Goal: Task Accomplishment & Management: Manage account settings

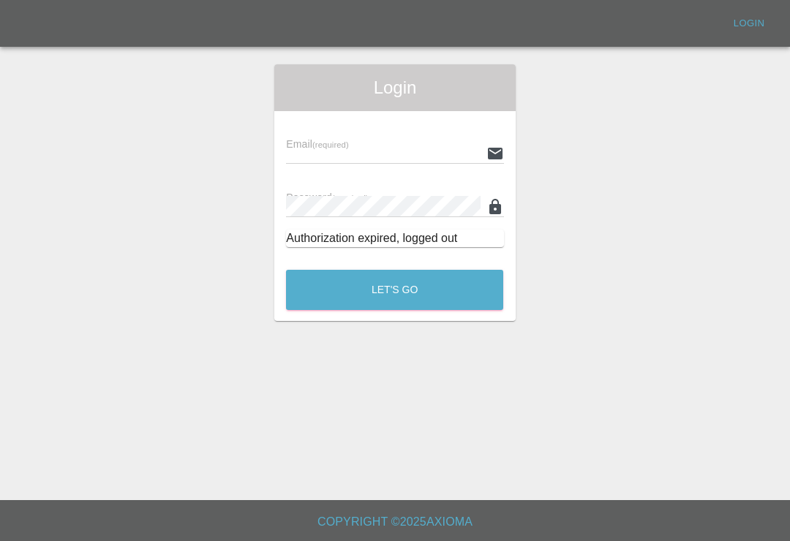
click at [391, 161] on input "text" at bounding box center [383, 153] width 194 height 21
type input "[EMAIL_ADDRESS][DOMAIN_NAME]"
click at [394, 290] on button "Let's Go" at bounding box center [394, 290] width 217 height 40
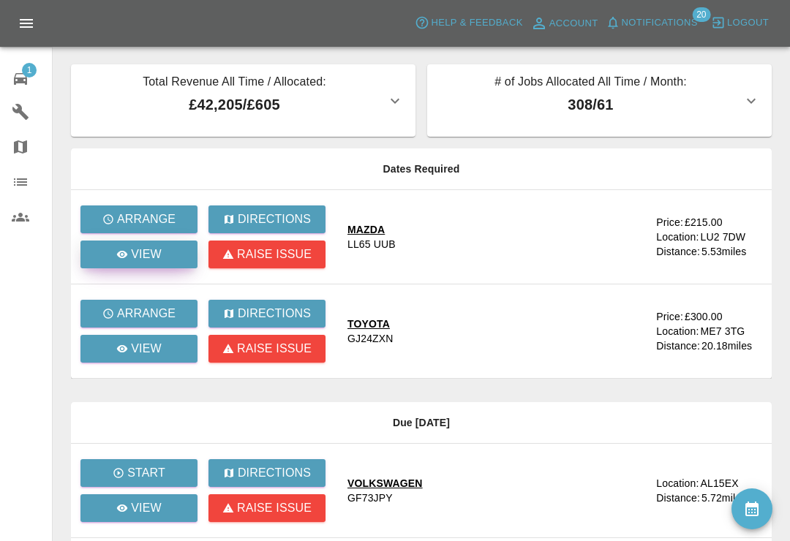
click at [183, 255] on link "View" at bounding box center [138, 255] width 117 height 28
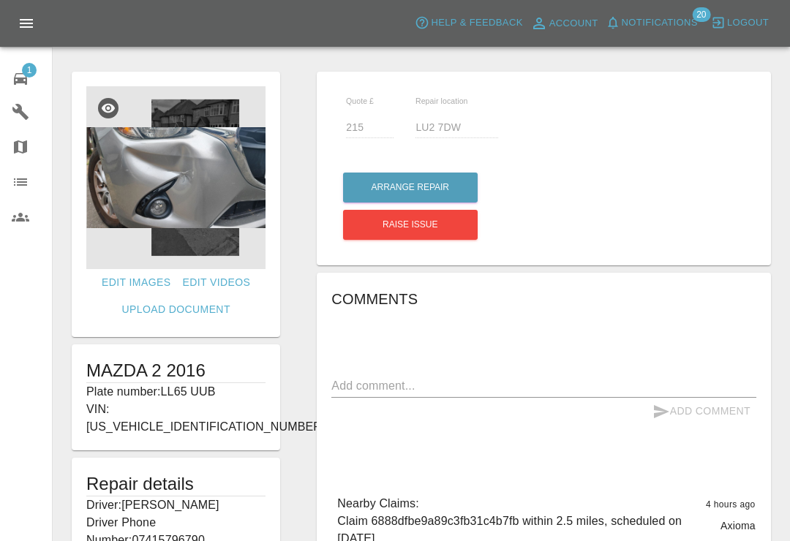
click at [621, 31] on button "Notifications" at bounding box center [652, 23] width 100 height 23
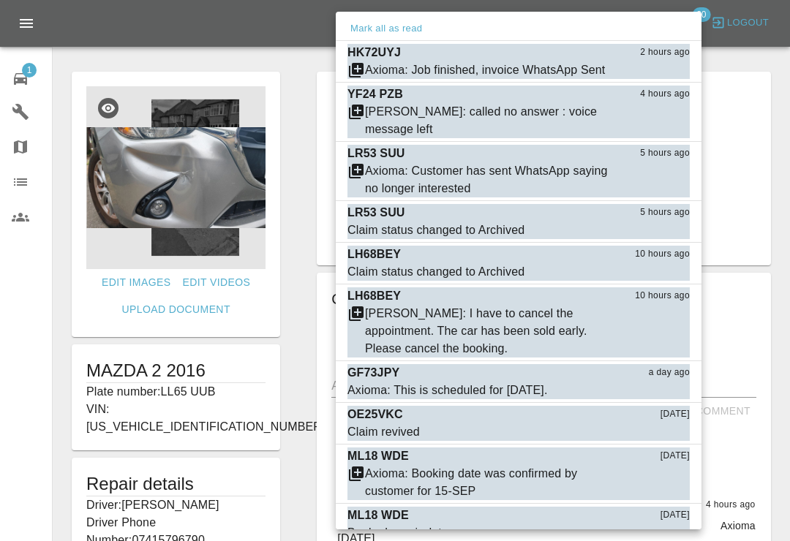
click at [673, 68] on button "Mark as read" at bounding box center [658, 70] width 64 height 17
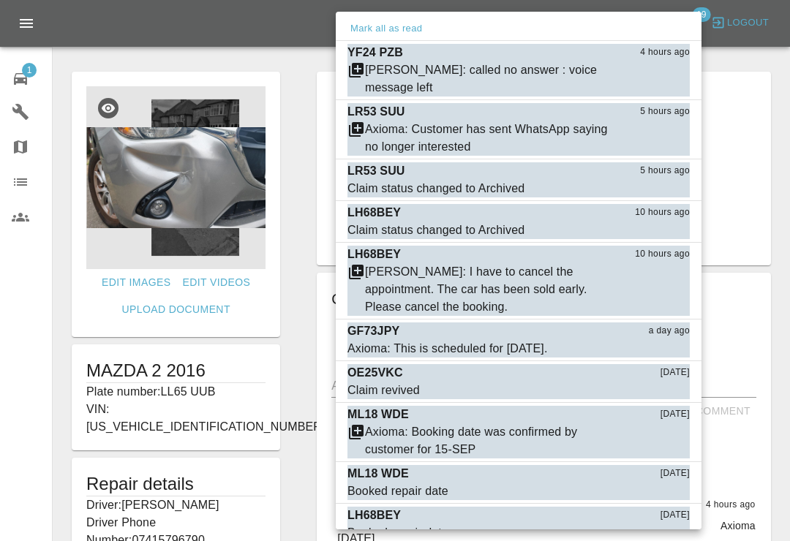
click at [664, 80] on button "Mark as read" at bounding box center [658, 88] width 64 height 17
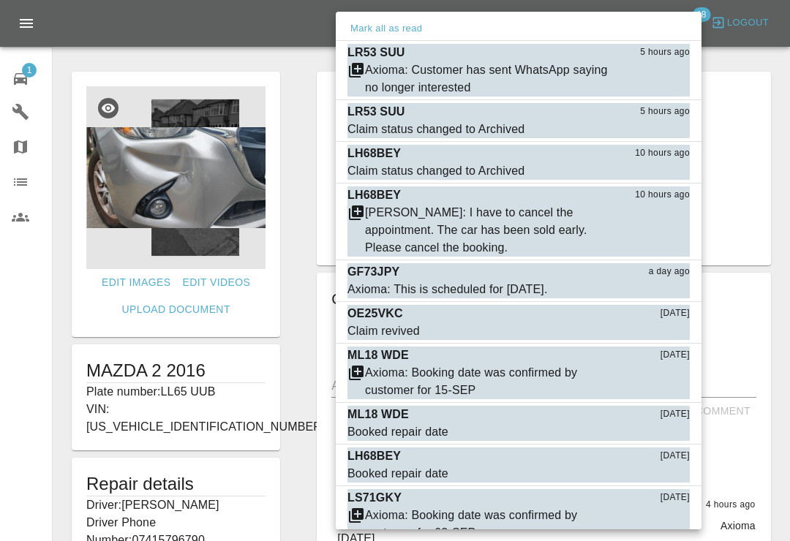
click at [658, 86] on button "Mark as read" at bounding box center [658, 88] width 64 height 17
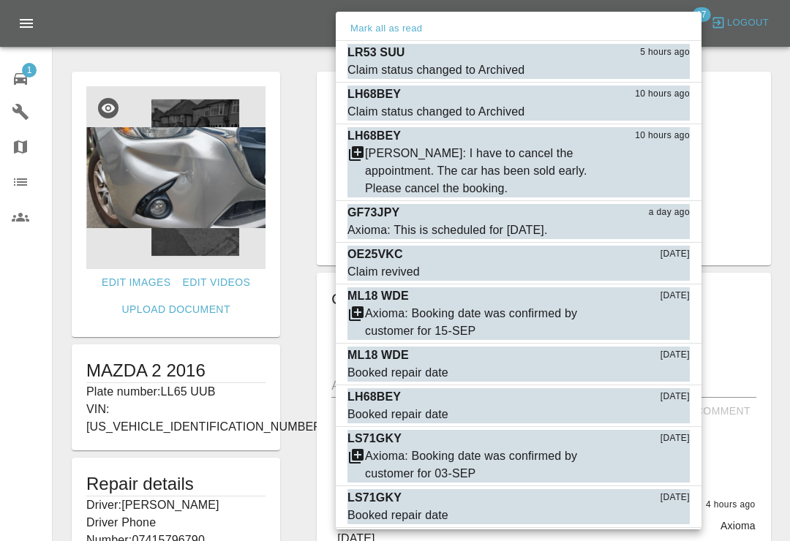
click at [669, 69] on button "Mark as read" at bounding box center [658, 70] width 64 height 17
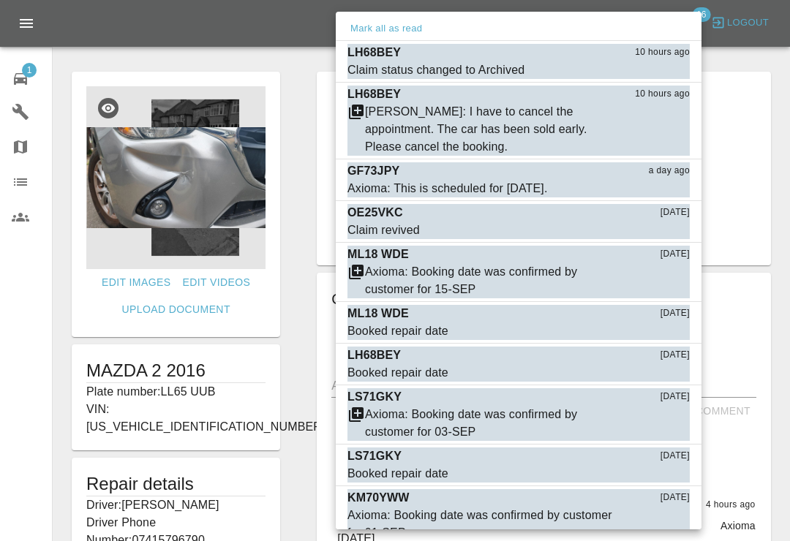
click at [666, 72] on button "Mark as read" at bounding box center [658, 70] width 64 height 17
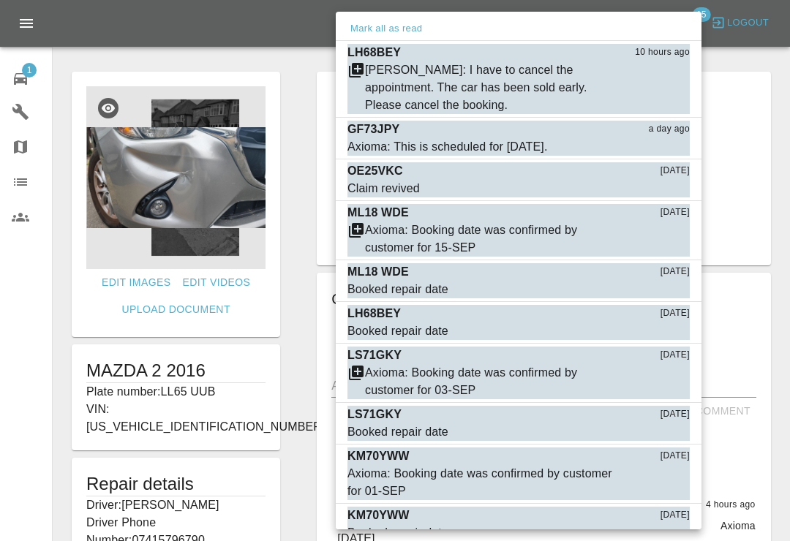
click at [663, 105] on button "Mark as read" at bounding box center [658, 105] width 64 height 17
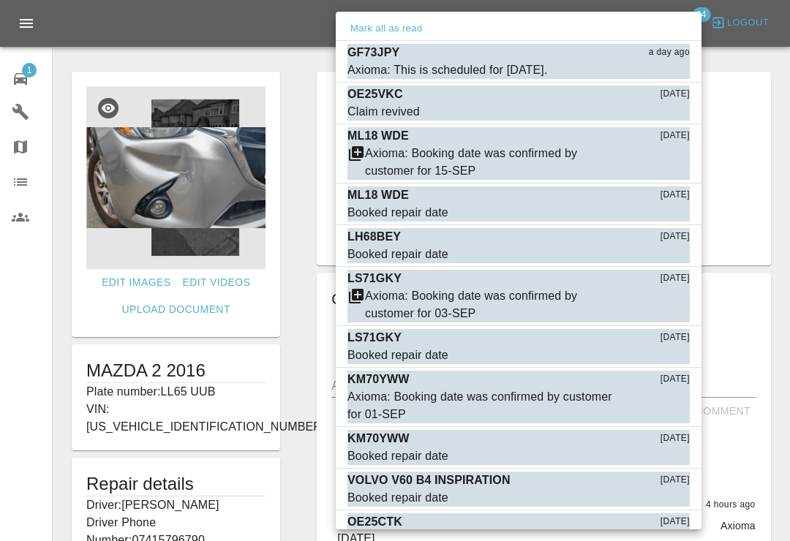
click at [665, 72] on button "Mark as read" at bounding box center [658, 70] width 64 height 17
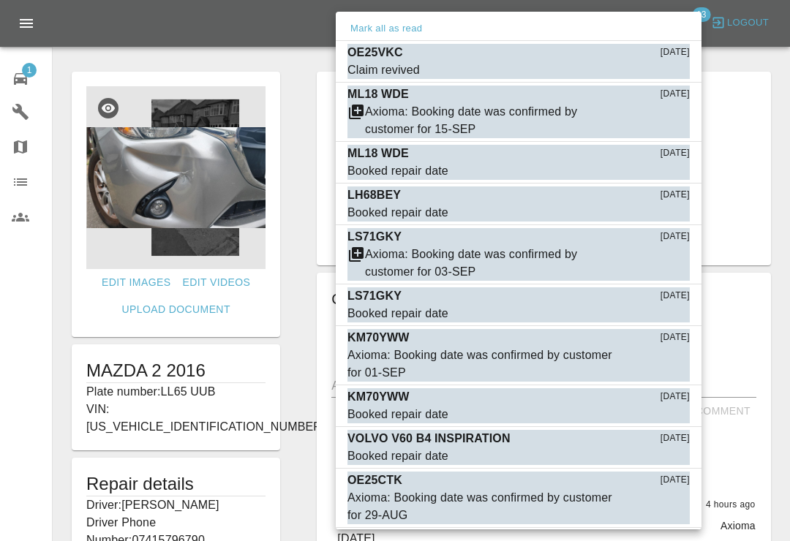
click at [662, 73] on button "Mark as read" at bounding box center [658, 70] width 64 height 17
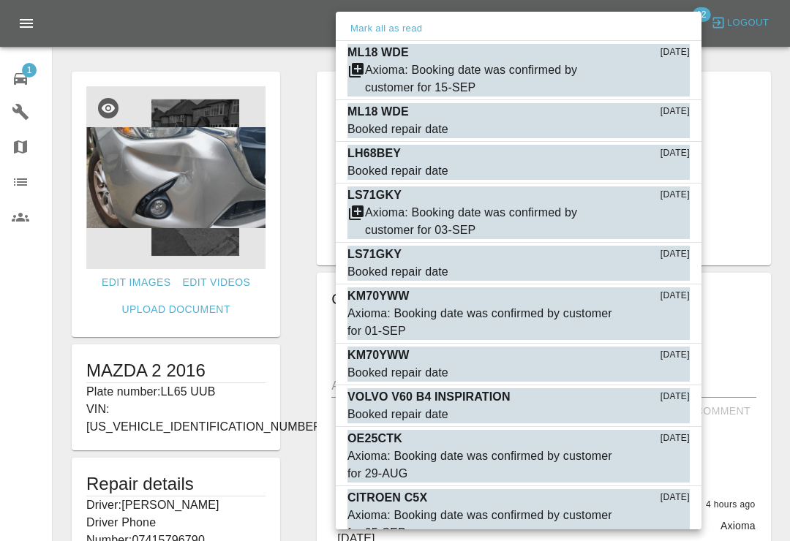
click at [399, 75] on div "Axioma: Booking date was confirmed by customer for 15-SEP" at bounding box center [491, 78] width 252 height 35
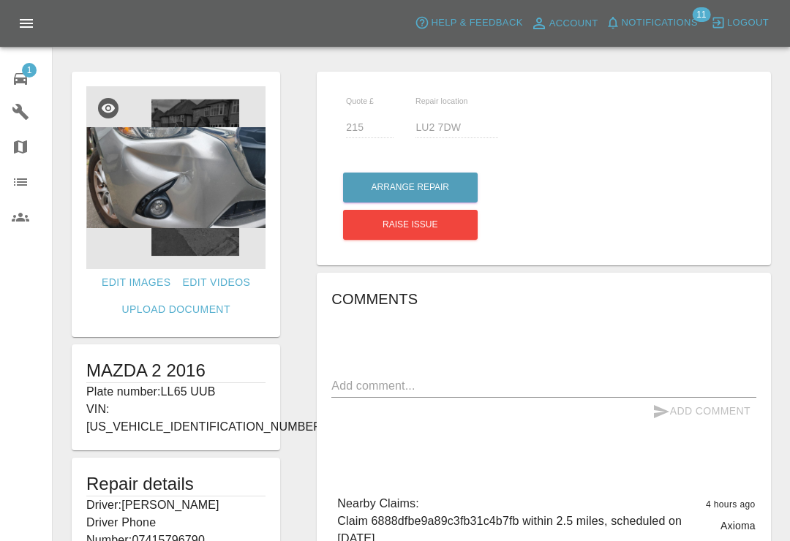
type input "260"
type input "ME15 7LX"
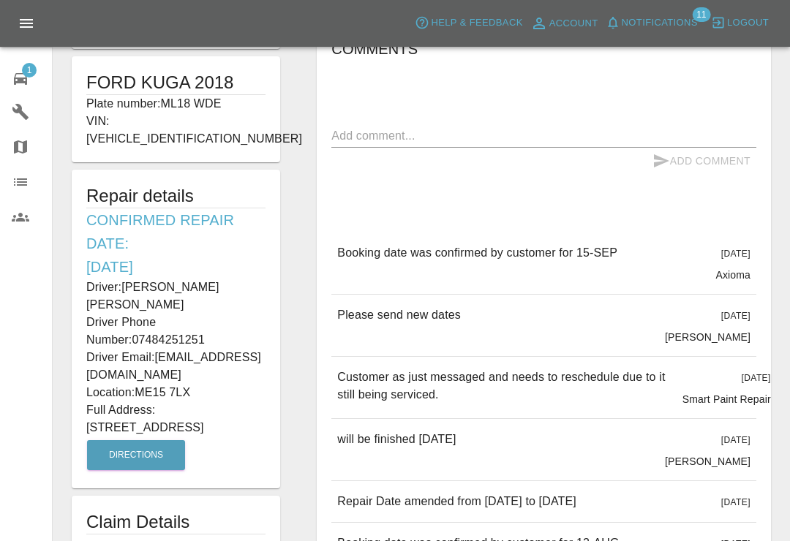
scroll to position [290, 0]
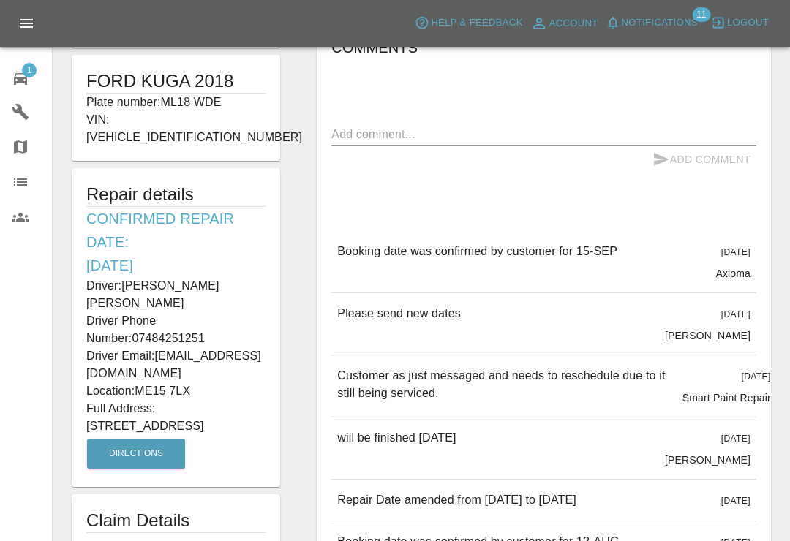
click at [631, 23] on span "Notifications" at bounding box center [660, 23] width 76 height 17
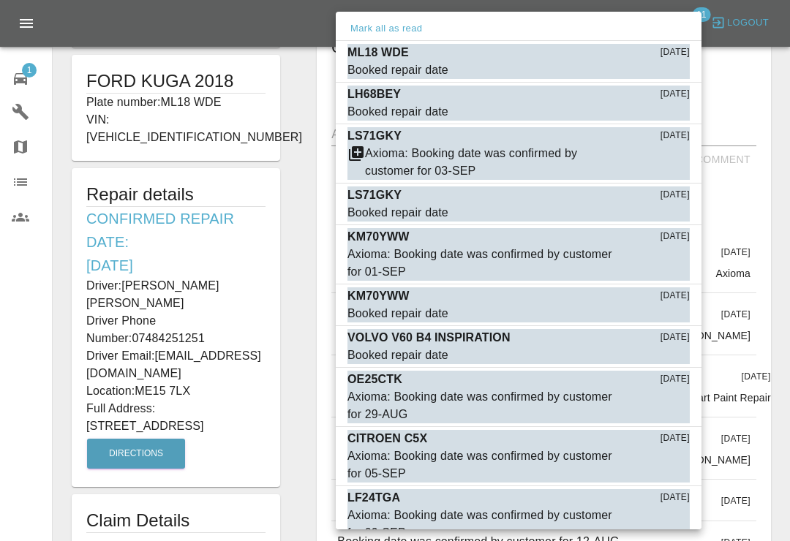
click at [665, 72] on button "Mark as read" at bounding box center [658, 70] width 64 height 17
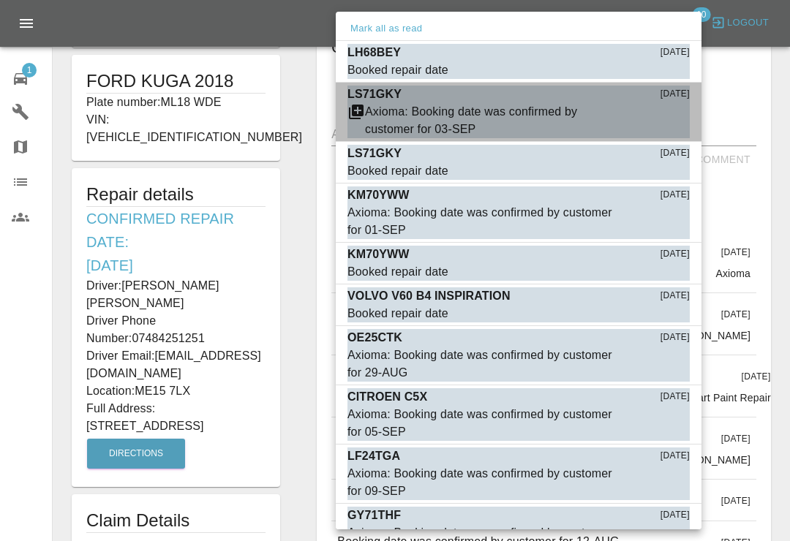
click at [435, 116] on div "Axioma: Booking date was confirmed by customer for 03-SEP" at bounding box center [491, 120] width 252 height 35
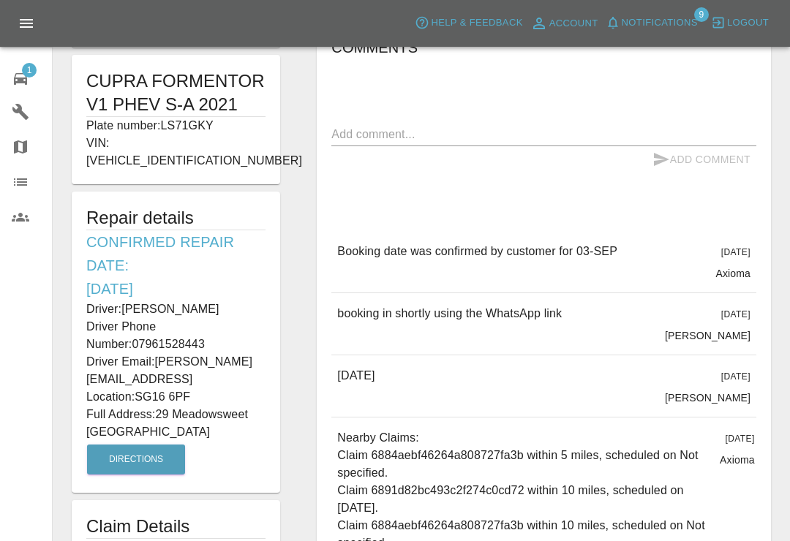
type input "160"
type input "SG16 6PF"
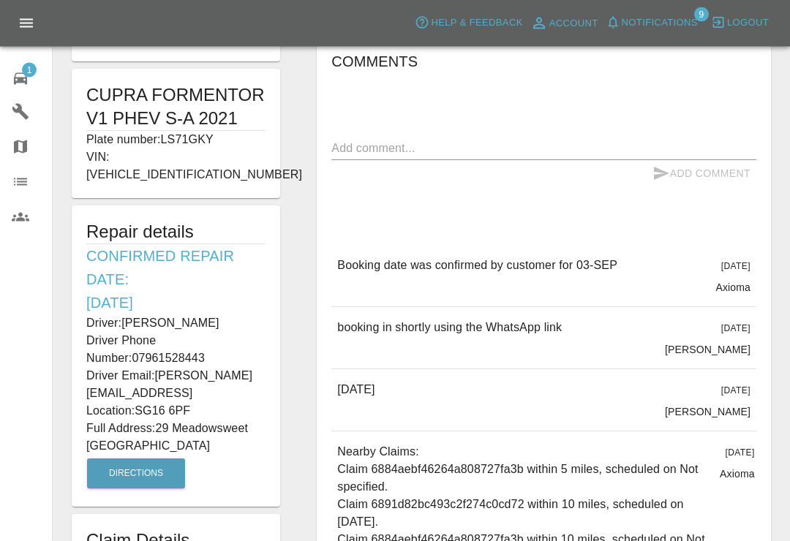
scroll to position [281, 0]
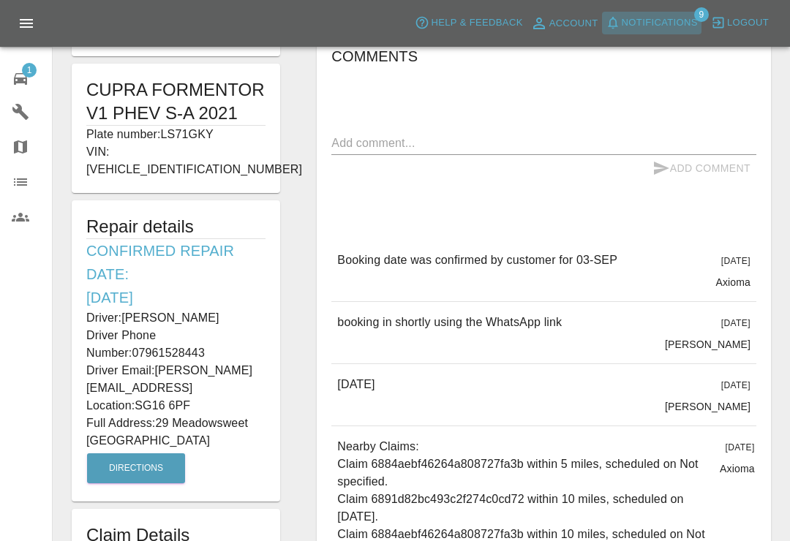
click at [618, 16] on icon "button" at bounding box center [613, 22] width 15 height 15
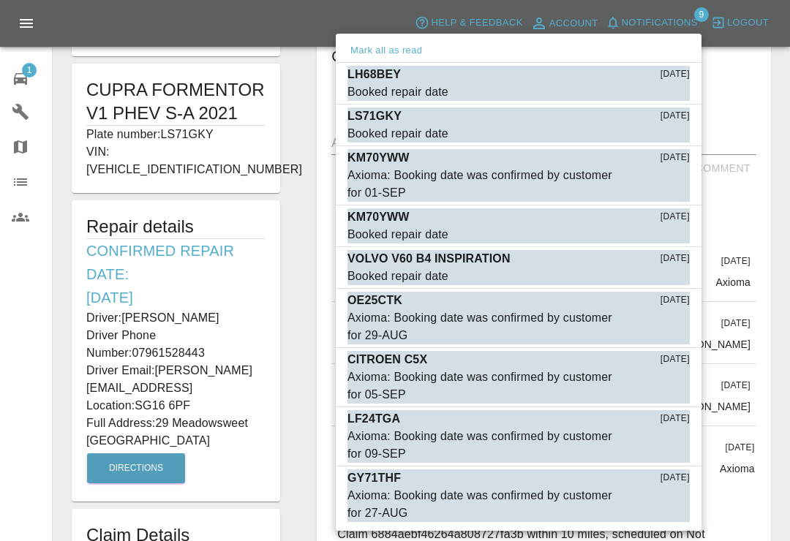
click at [572, 86] on span "Booked repair date" at bounding box center [482, 92] width 269 height 18
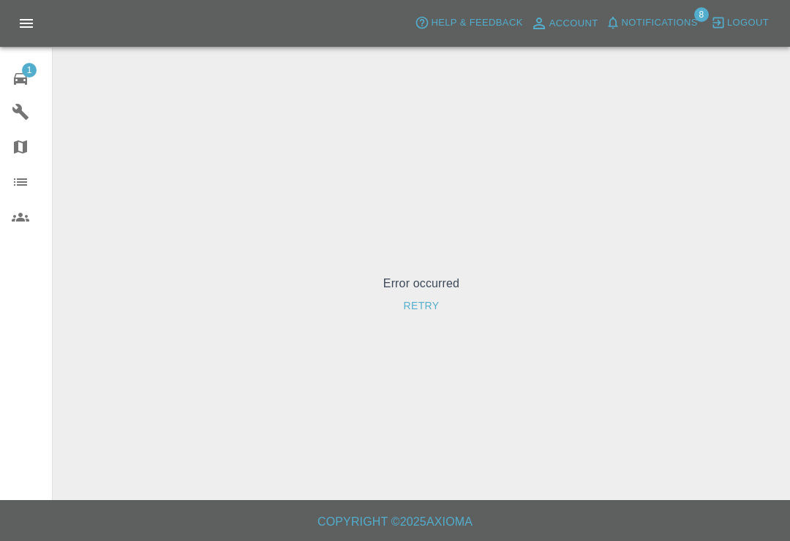
click at [616, 26] on icon "button" at bounding box center [613, 23] width 10 height 12
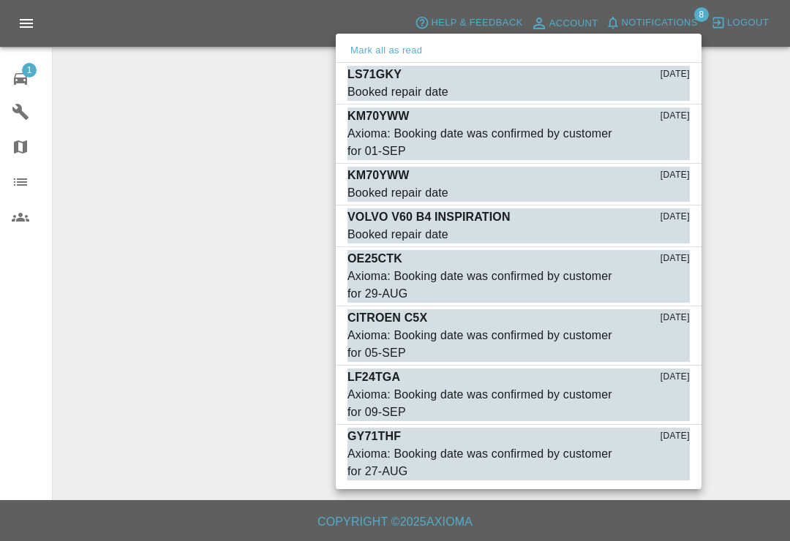
click at [476, 86] on span "Booked repair date" at bounding box center [482, 92] width 269 height 18
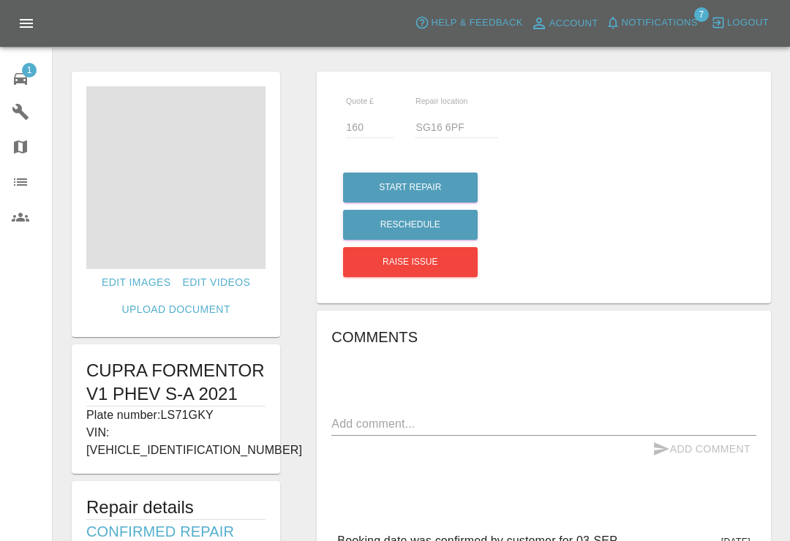
click at [613, 24] on icon "button" at bounding box center [613, 22] width 15 height 15
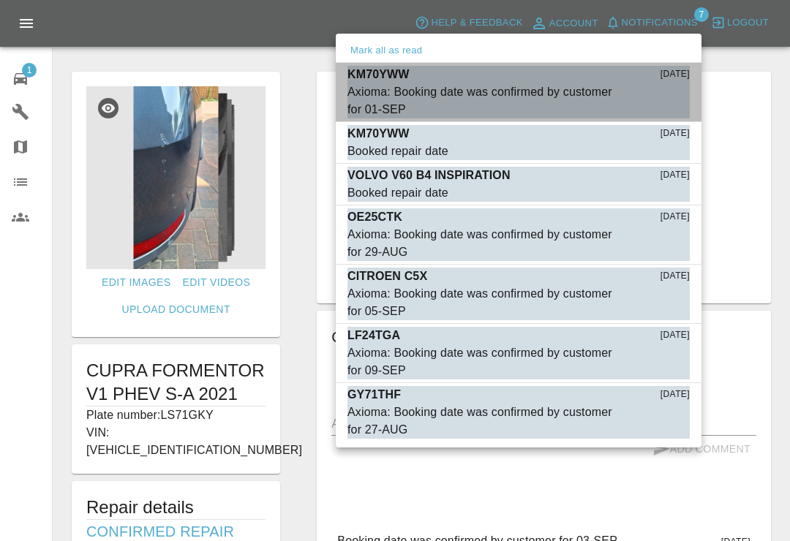
click at [451, 90] on div "Axioma: Booking date was confirmed by customer for 01-SEP" at bounding box center [482, 100] width 269 height 35
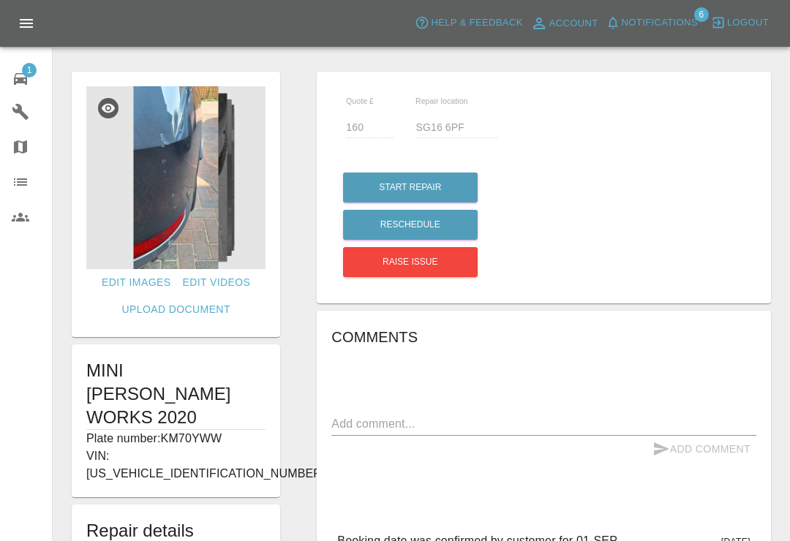
type input "AL4 0ND"
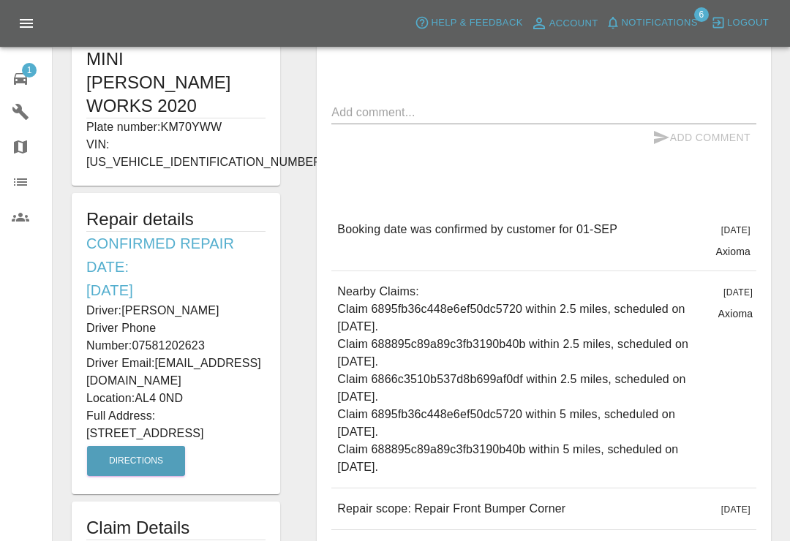
scroll to position [314, 0]
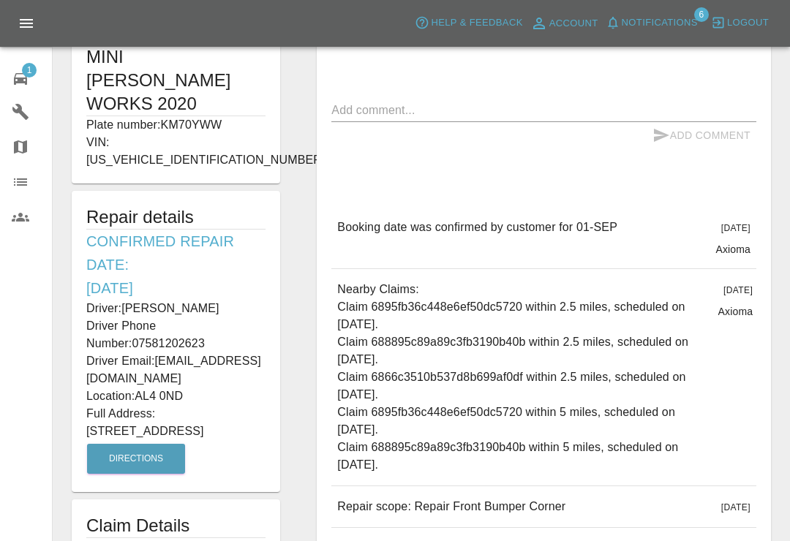
click at [607, 20] on icon "button" at bounding box center [613, 22] width 15 height 15
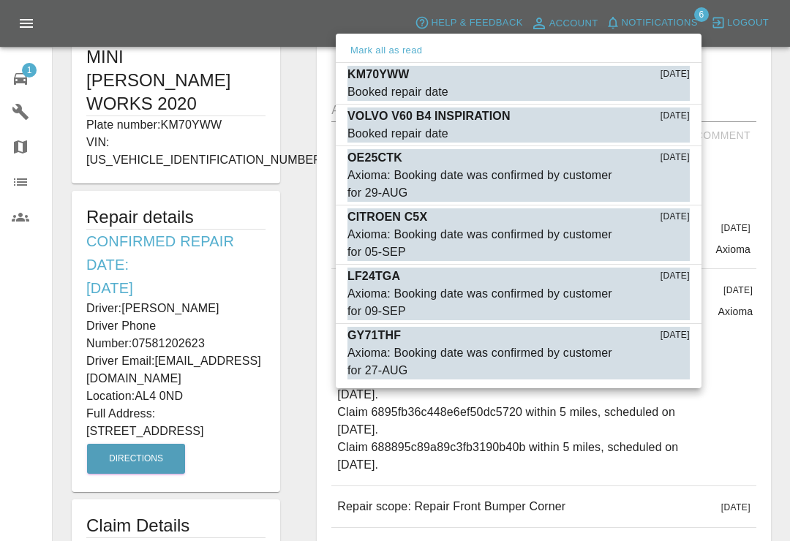
click at [662, 97] on button "Mark as read" at bounding box center [658, 92] width 64 height 17
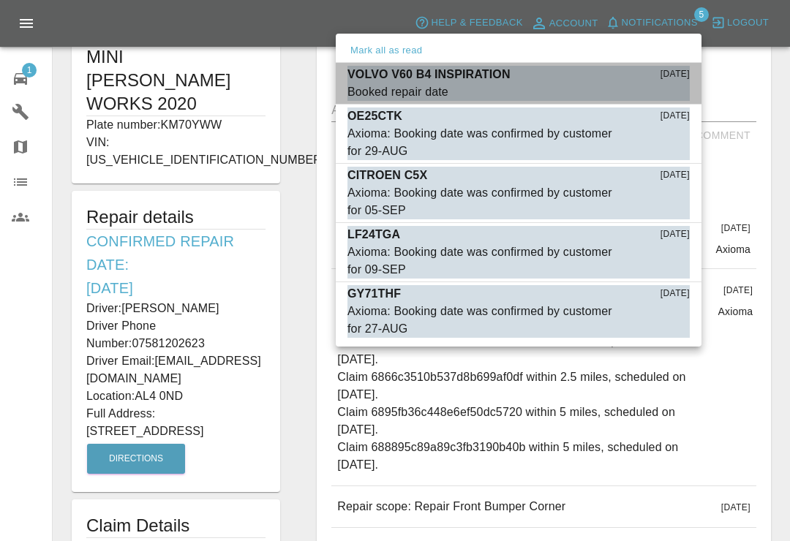
click at [446, 80] on p "VOLVO V60 B4 INSPIRATION" at bounding box center [429, 75] width 163 height 18
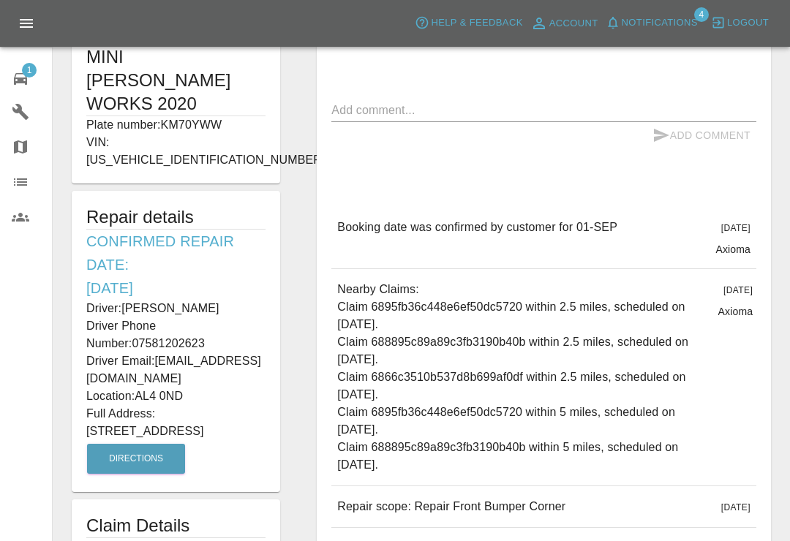
type input "490"
type input "HA20JY"
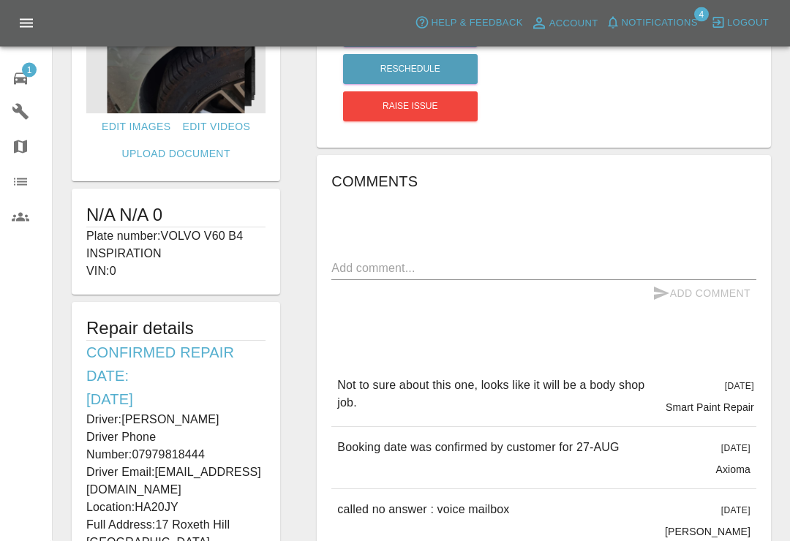
scroll to position [157, 0]
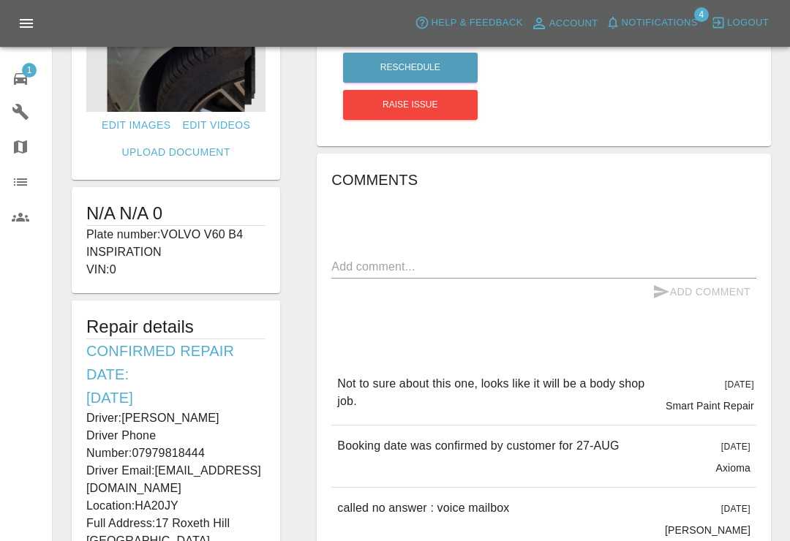
click at [623, 12] on button "Notifications" at bounding box center [652, 23] width 100 height 23
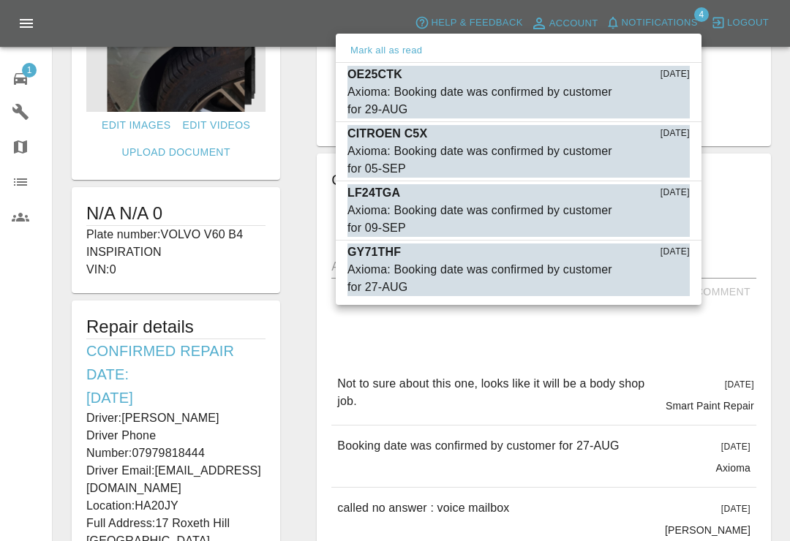
click at [394, 94] on div "Axioma: Booking date was confirmed by customer for 29-AUG" at bounding box center [482, 100] width 269 height 35
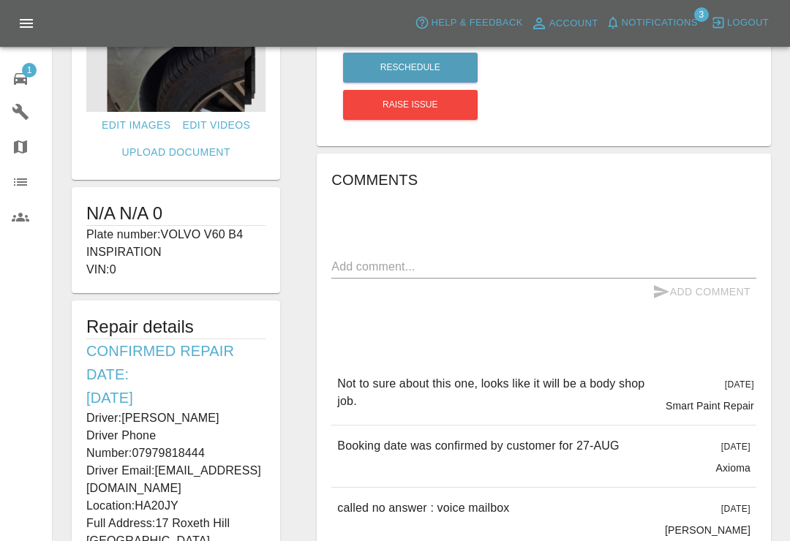
type input "170"
type input "TN31 7TE"
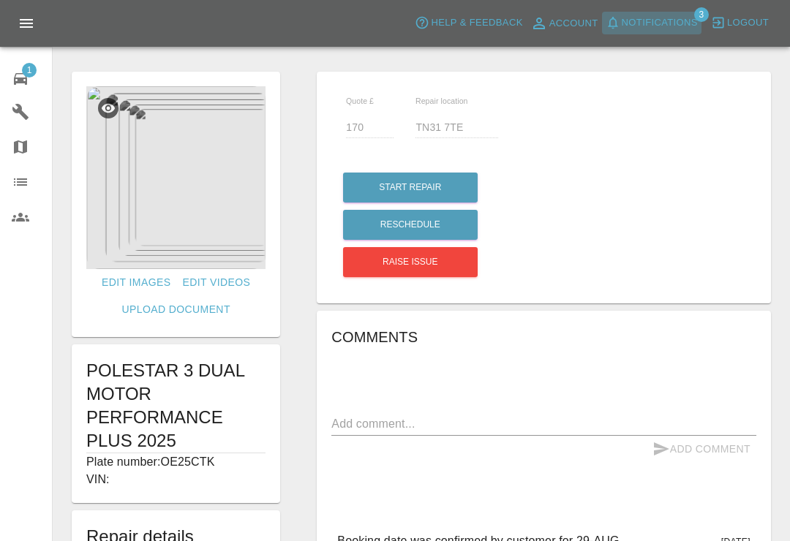
click at [617, 25] on icon "button" at bounding box center [613, 22] width 15 height 15
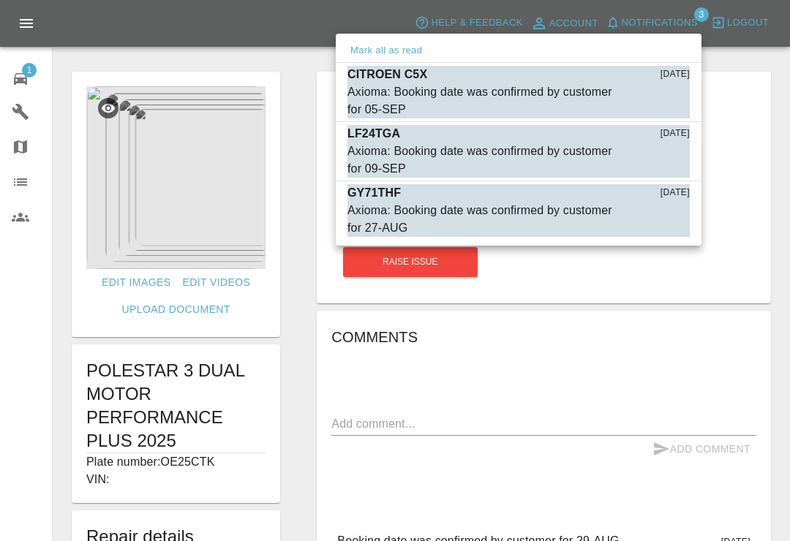
click at [404, 96] on div "Axioma: Booking date was confirmed by customer for 05-SEP" at bounding box center [482, 100] width 269 height 35
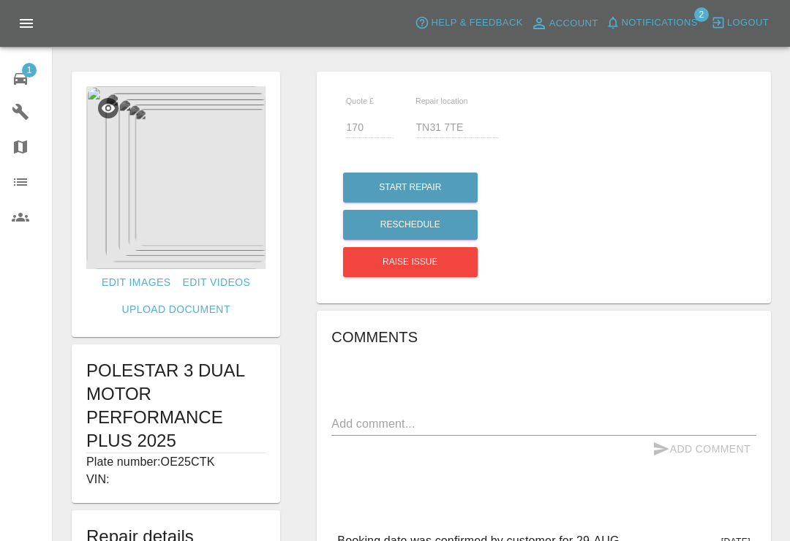
type input "220"
type input "Lu5 6fb"
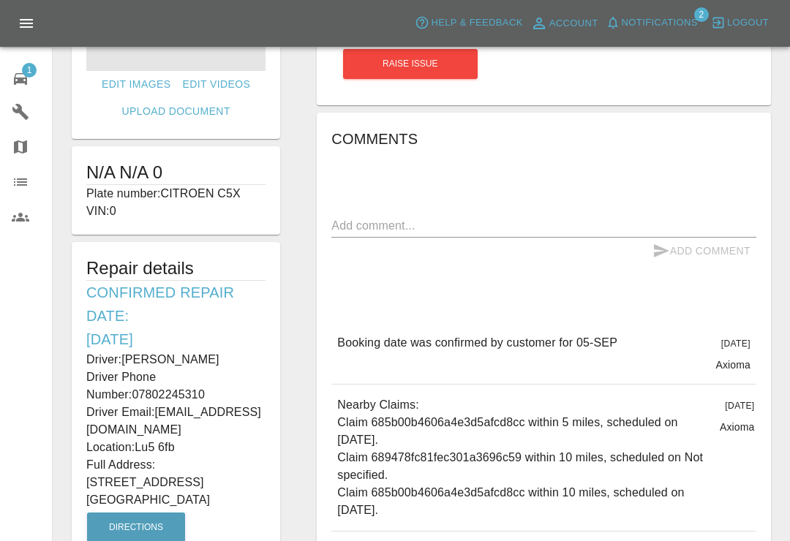
scroll to position [224, 0]
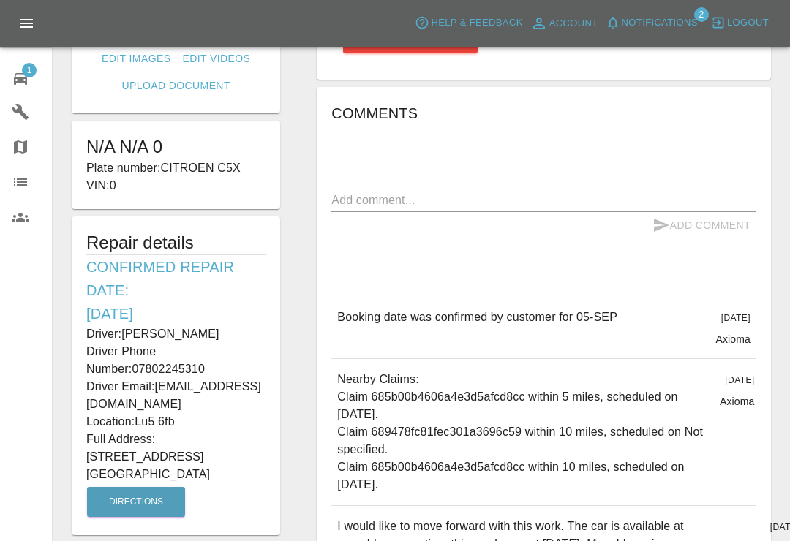
click at [624, 18] on span "Notifications" at bounding box center [660, 23] width 76 height 17
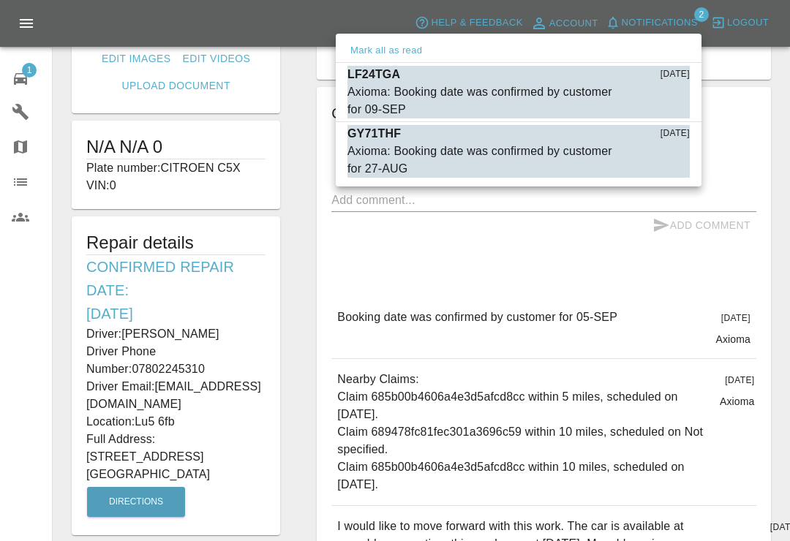
click at [380, 78] on p "LF24TGA" at bounding box center [374, 75] width 53 height 18
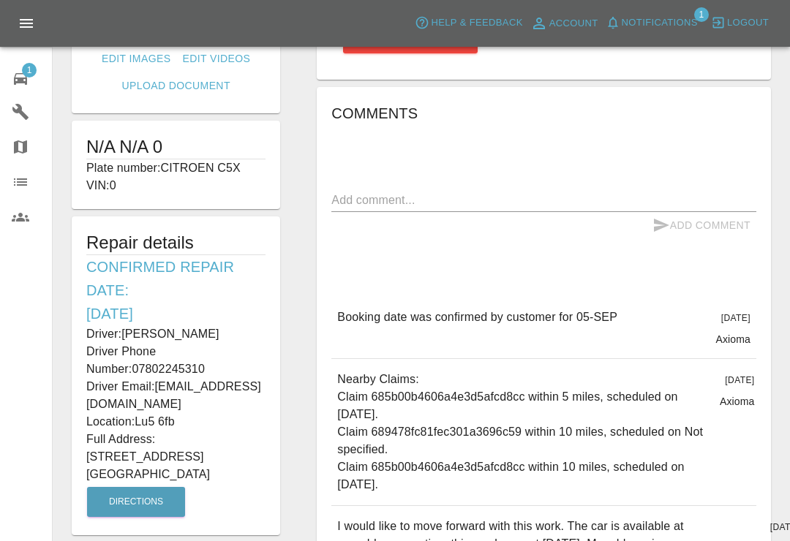
type input "120"
type input "Al9 7te"
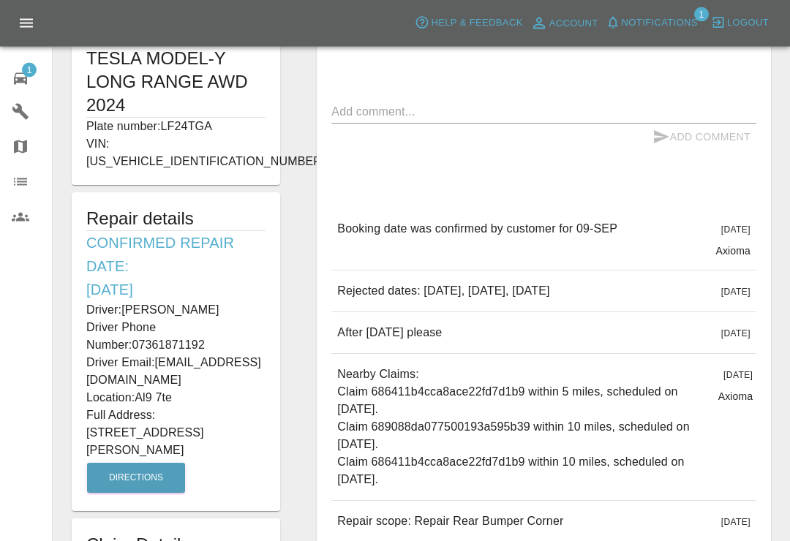
scroll to position [320, 0]
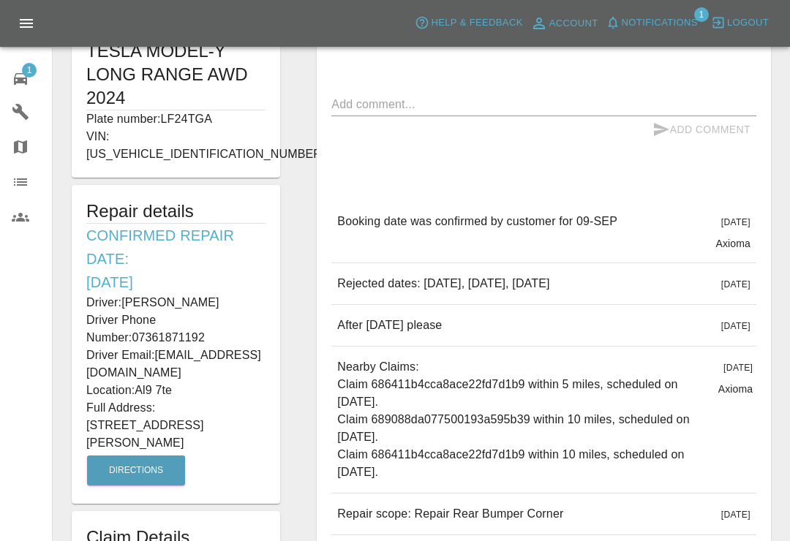
click at [616, 20] on icon "button" at bounding box center [613, 23] width 10 height 12
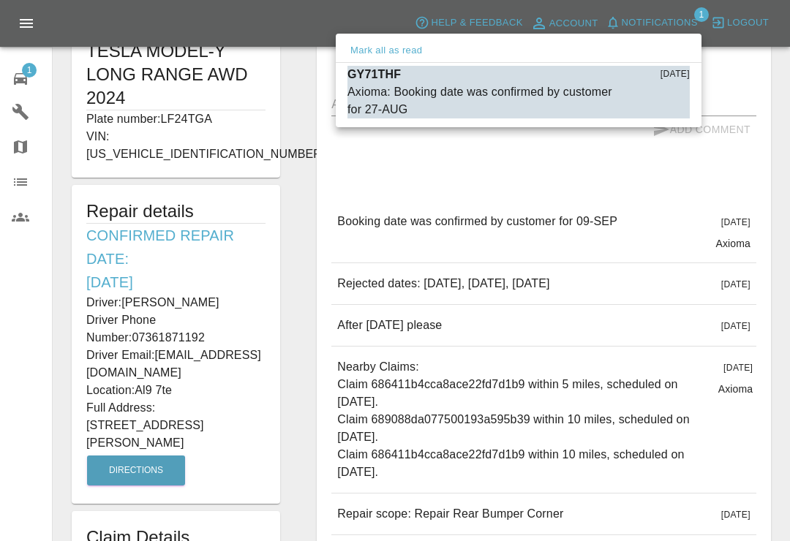
click at [378, 101] on div "Axioma: Booking date was confirmed by customer for 27-AUG" at bounding box center [482, 100] width 269 height 35
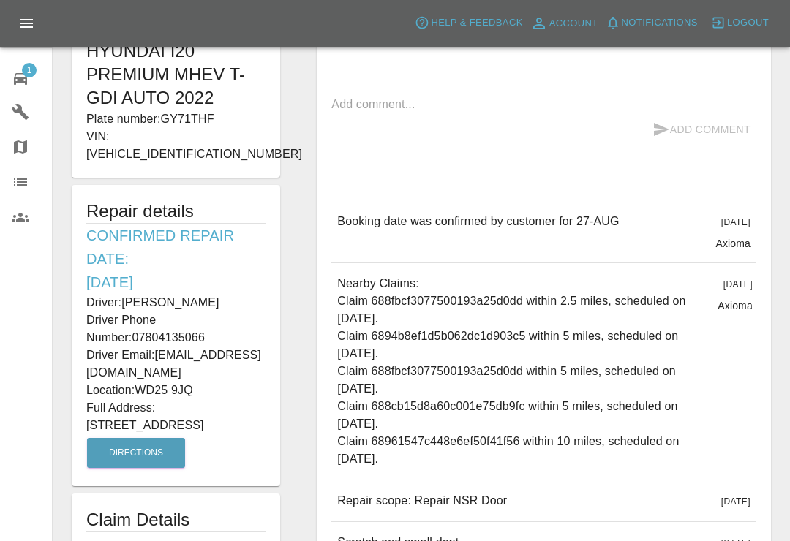
type input "170"
type input "WD25 9JQ"
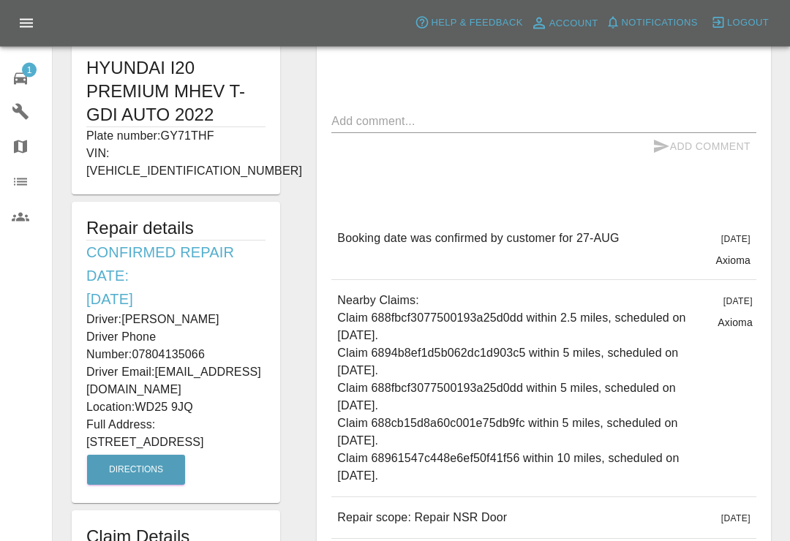
scroll to position [303, 0]
click at [31, 78] on div "1" at bounding box center [32, 77] width 41 height 21
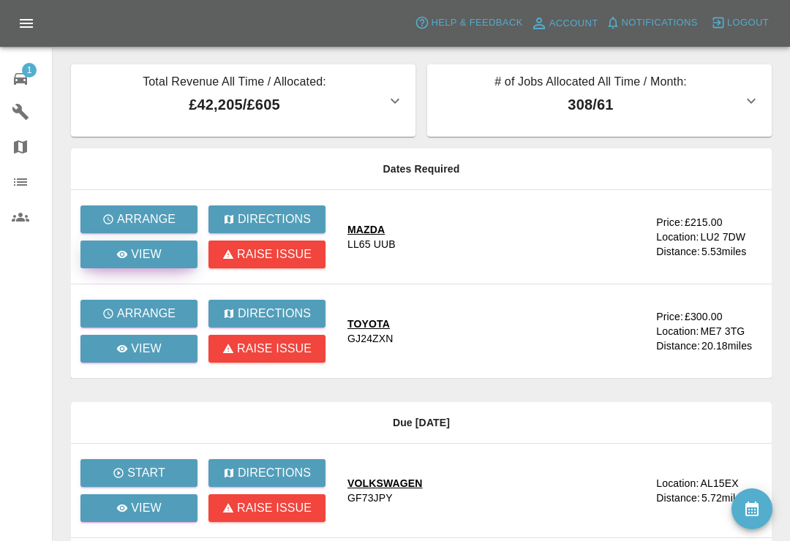
click at [125, 252] on icon at bounding box center [122, 254] width 11 height 7
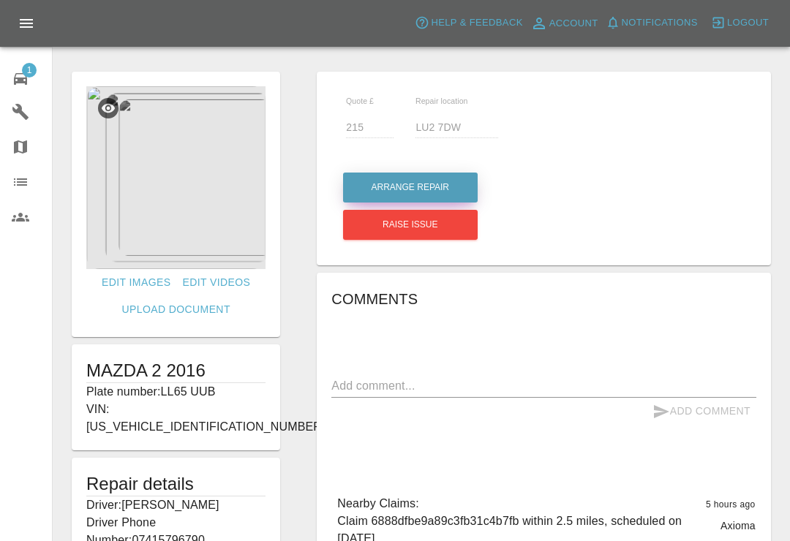
click at [437, 185] on button "Arrange Repair" at bounding box center [410, 188] width 135 height 30
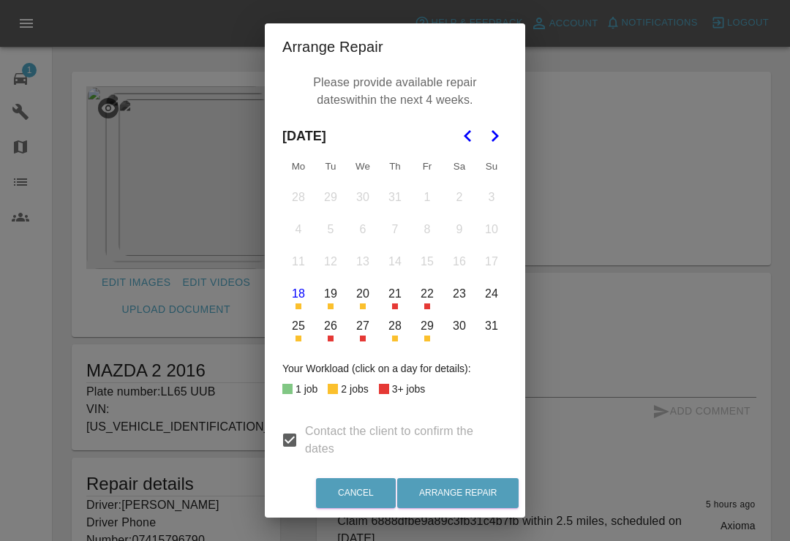
click at [610, 200] on div "Arrange Repair Please provide available repair dates within the next 4 weeks. […" at bounding box center [395, 270] width 790 height 541
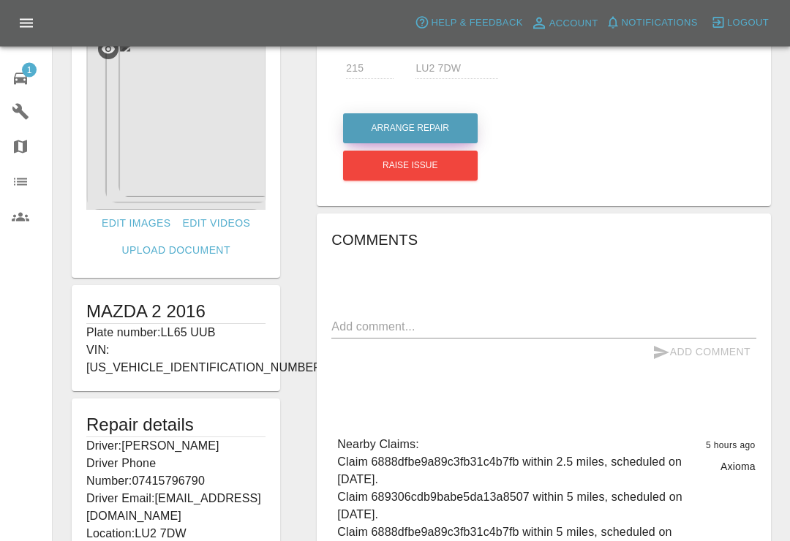
scroll to position [56, 0]
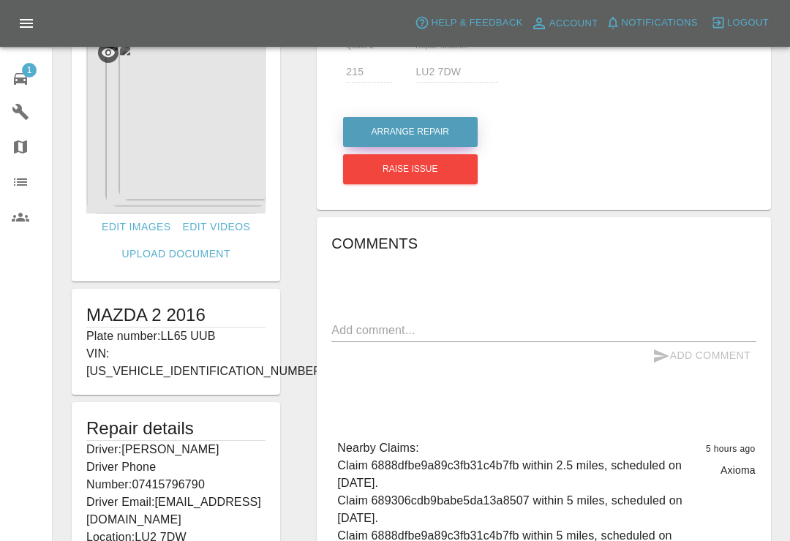
click at [447, 135] on button "Arrange Repair" at bounding box center [410, 132] width 135 height 30
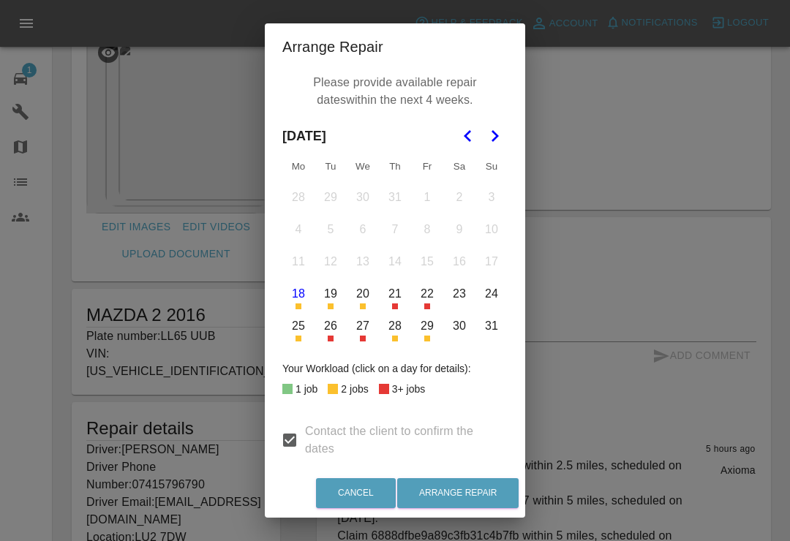
click at [493, 144] on icon "Go to the Next Month" at bounding box center [495, 136] width 18 height 18
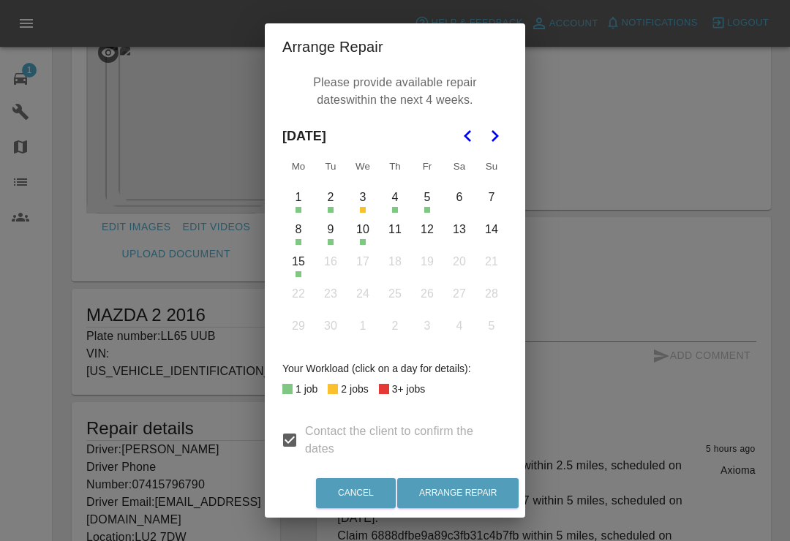
click at [428, 204] on button "5" at bounding box center [427, 197] width 31 height 31
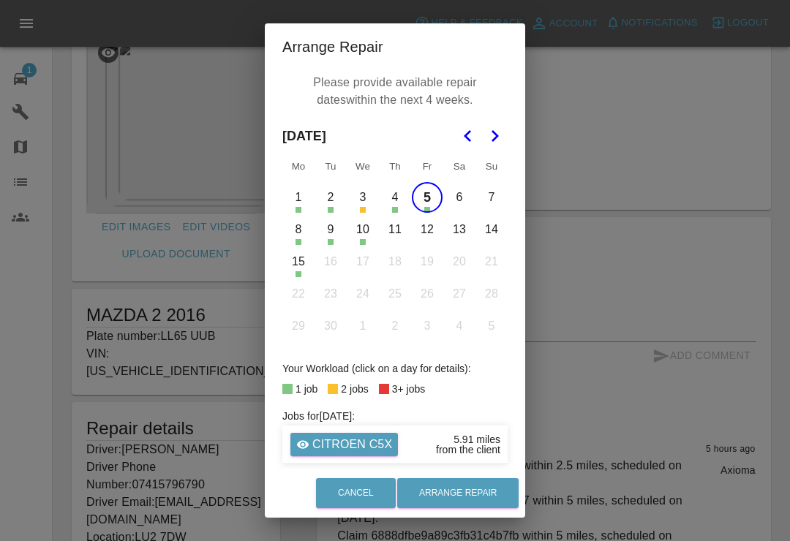
click at [297, 236] on button "8" at bounding box center [298, 229] width 31 height 31
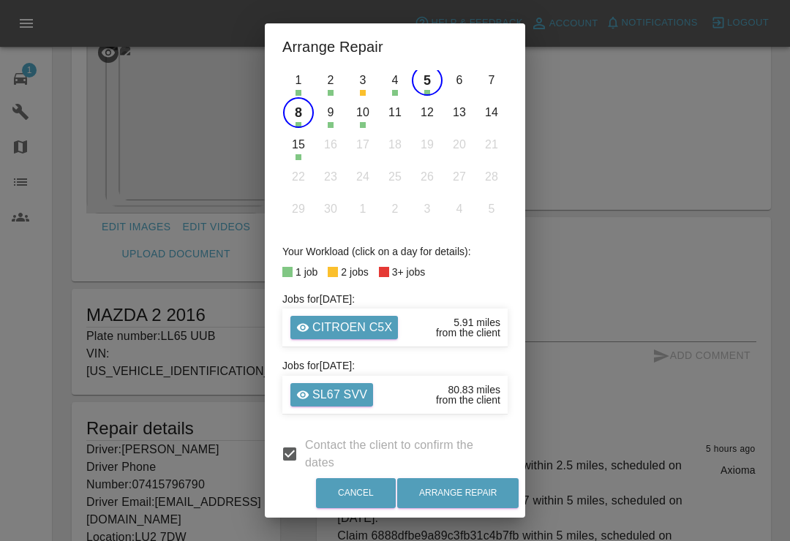
scroll to position [107, 0]
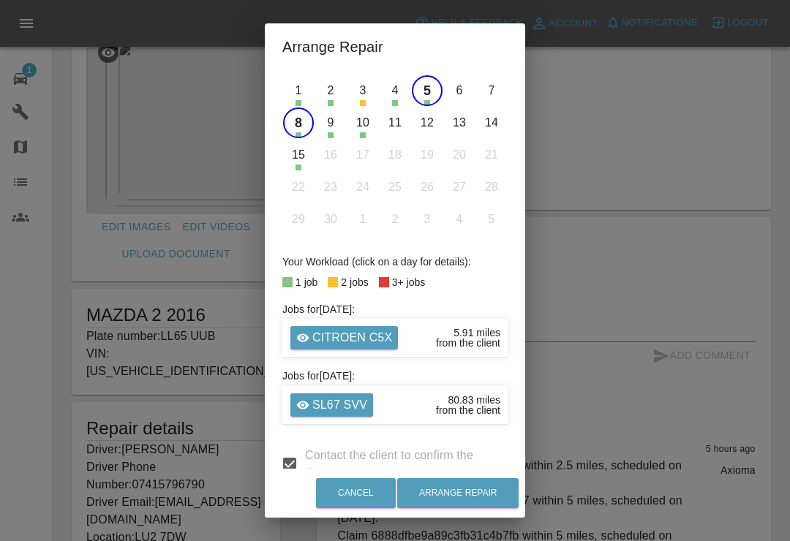
click at [324, 129] on button "9" at bounding box center [330, 123] width 31 height 31
click at [329, 128] on button "9" at bounding box center [330, 123] width 31 height 31
click at [356, 129] on button "10" at bounding box center [363, 123] width 31 height 31
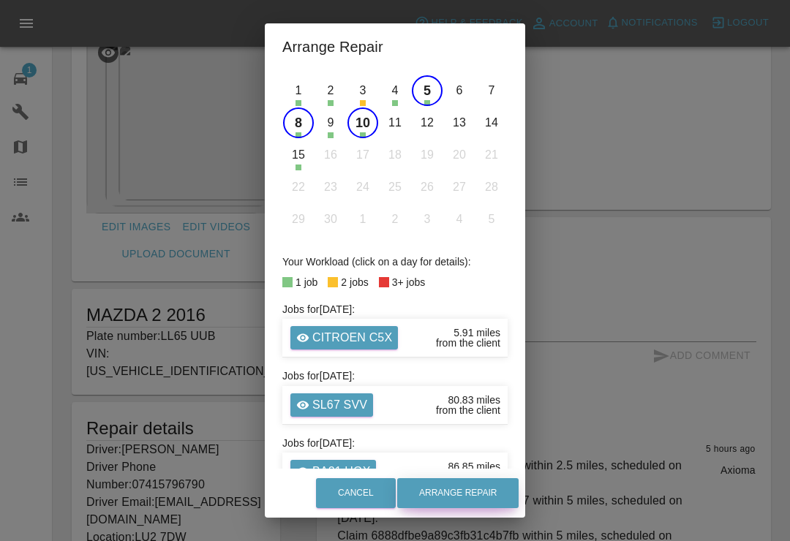
click at [471, 508] on button "Arrange Repair" at bounding box center [457, 493] width 121 height 30
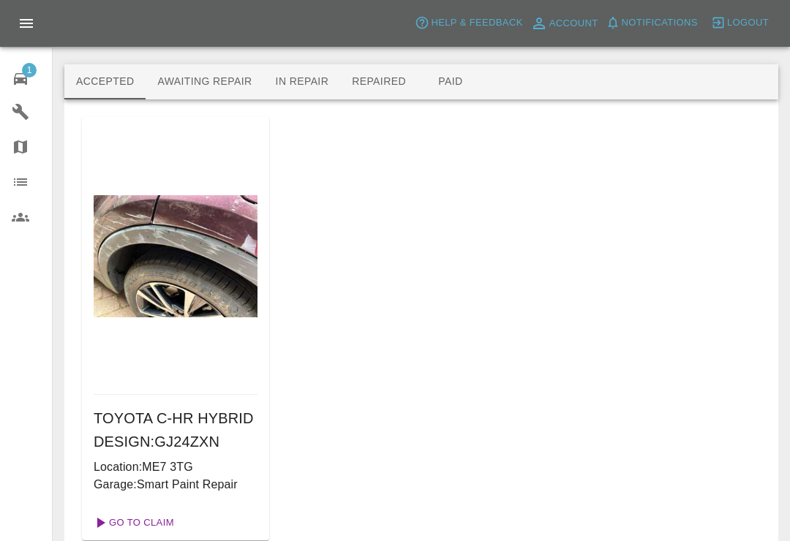
click at [128, 515] on link "Go To Claim" at bounding box center [133, 522] width 90 height 23
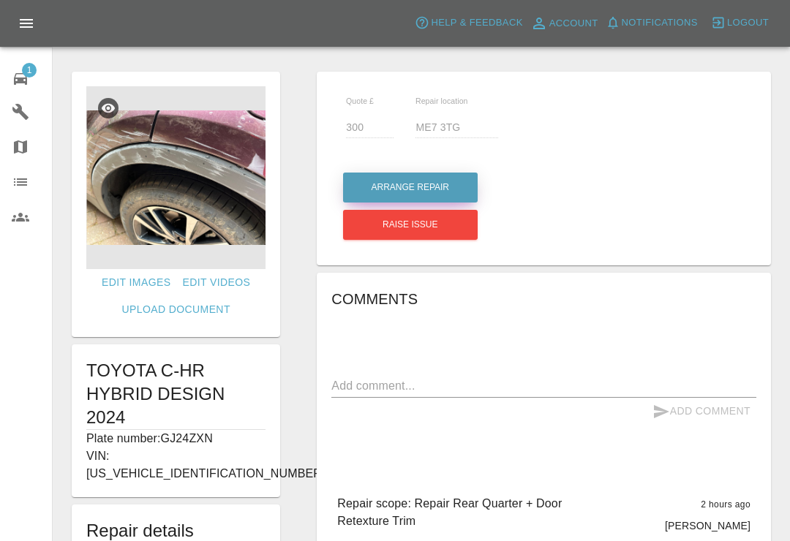
click at [448, 184] on button "Arrange Repair" at bounding box center [410, 188] width 135 height 30
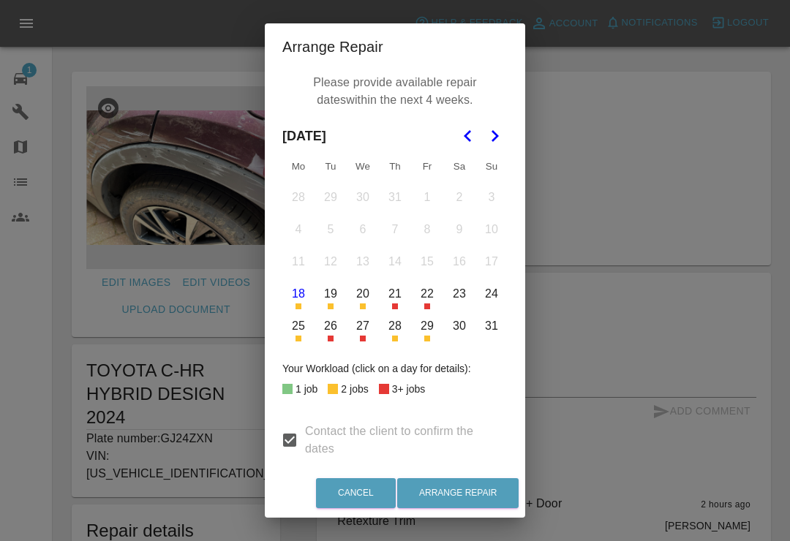
click at [290, 334] on button "25" at bounding box center [298, 326] width 31 height 31
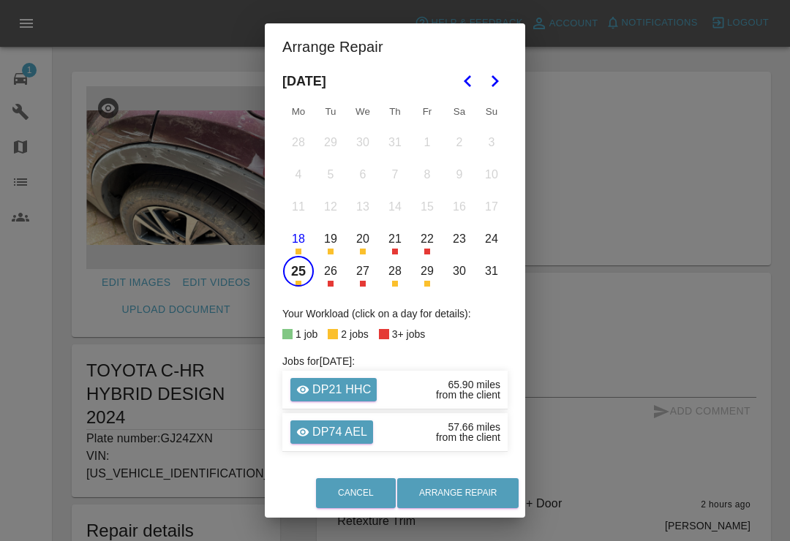
scroll to position [61, 0]
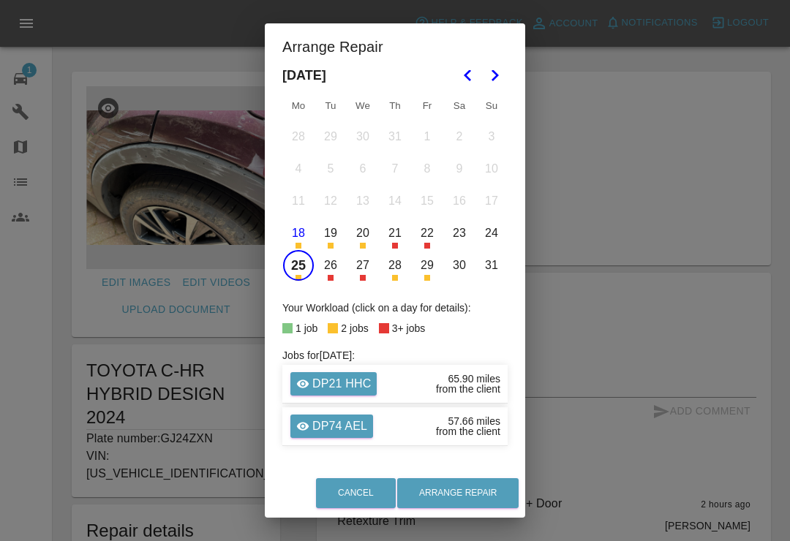
click at [302, 274] on button "25" at bounding box center [298, 265] width 31 height 31
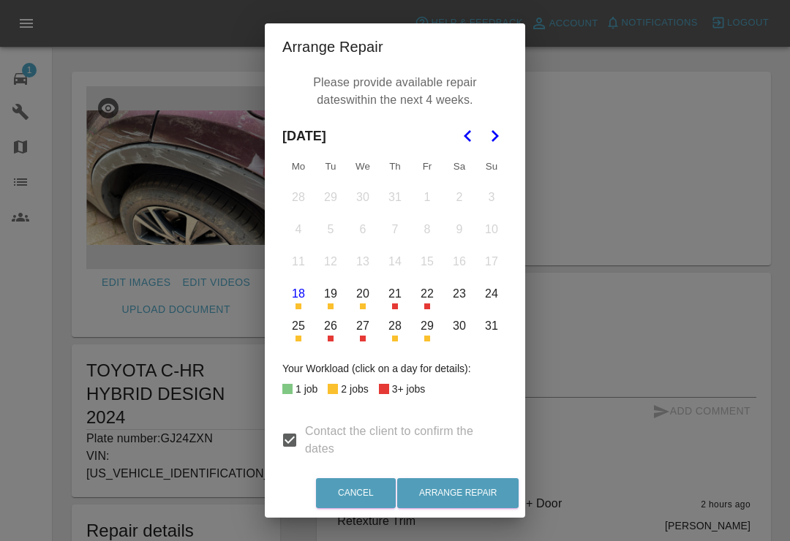
scroll to position [-1, 0]
click at [601, 176] on div "Arrange Repair Please provide available repair dates within the next 4 weeks. […" at bounding box center [395, 270] width 790 height 541
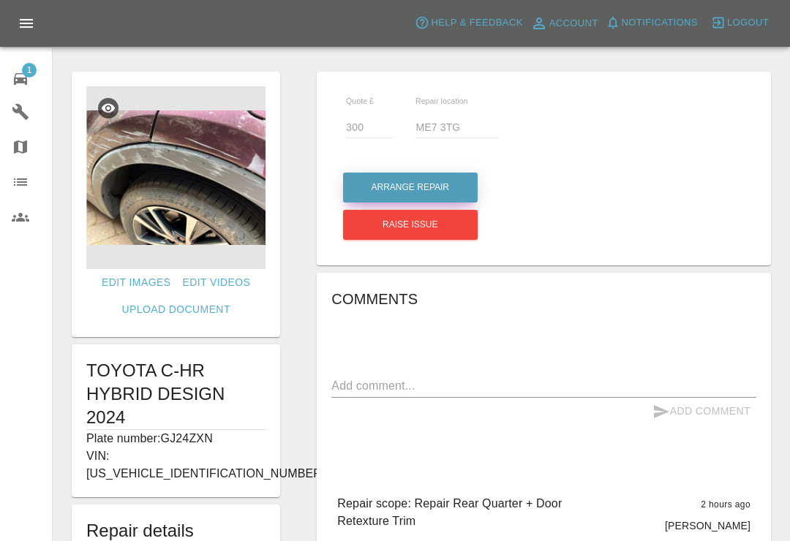
click at [451, 183] on button "Arrange Repair" at bounding box center [410, 188] width 135 height 30
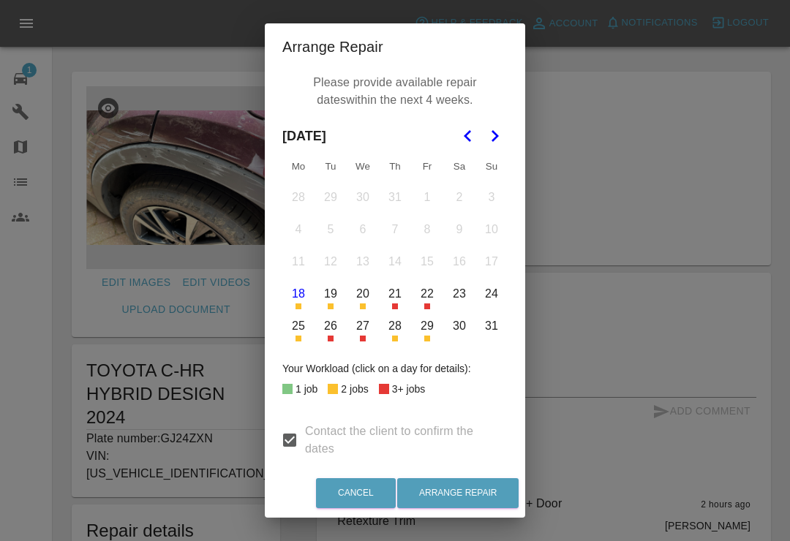
click at [498, 140] on icon "Go to the Next Month" at bounding box center [495, 136] width 18 height 18
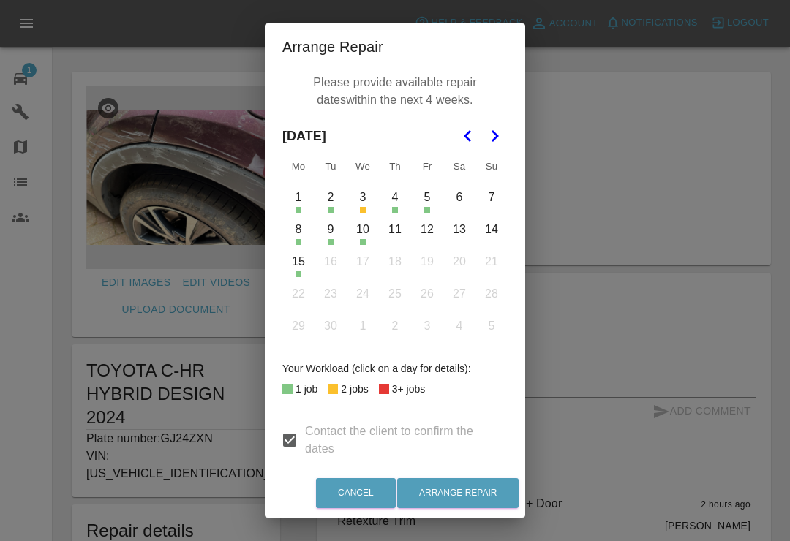
click at [465, 139] on icon "Go to the Previous Month" at bounding box center [468, 136] width 18 height 18
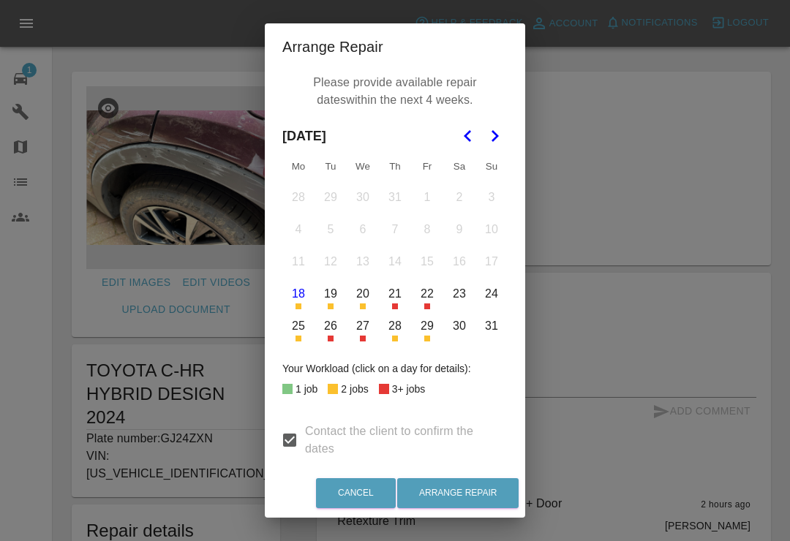
click at [298, 323] on button "25" at bounding box center [298, 326] width 31 height 31
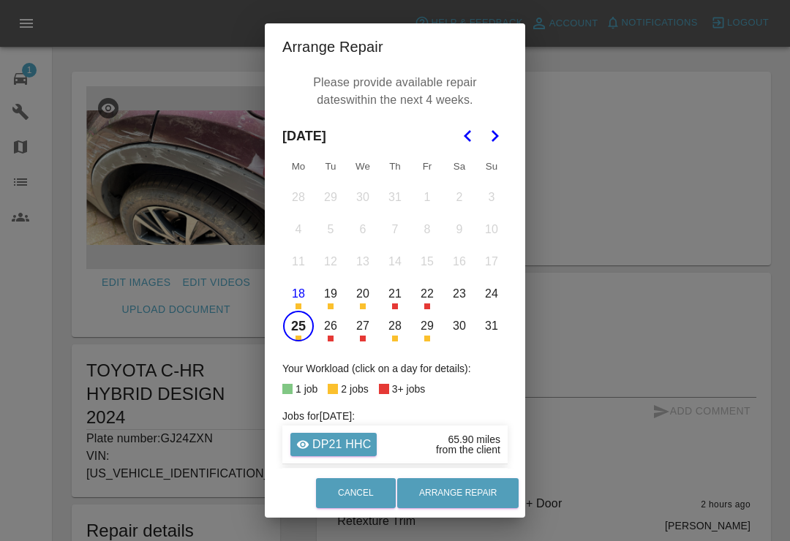
click at [498, 138] on icon "Go to the Next Month" at bounding box center [495, 136] width 18 height 18
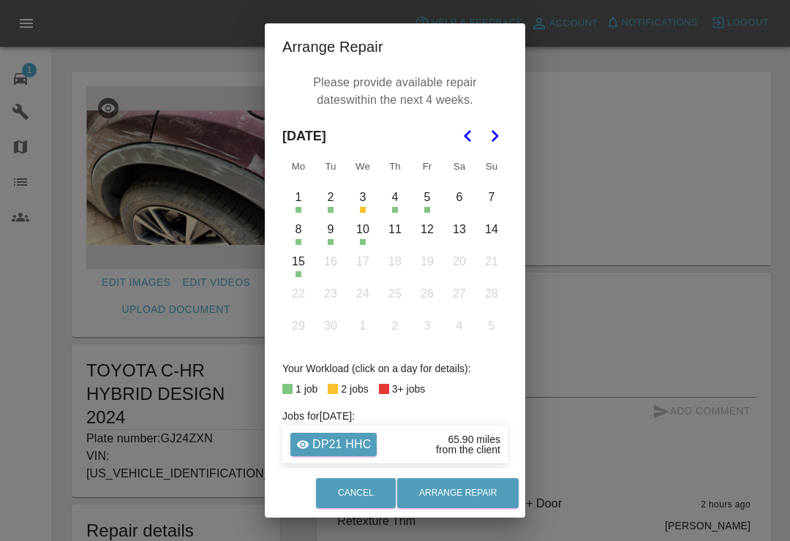
click at [327, 231] on button "9" at bounding box center [330, 229] width 31 height 31
click at [397, 236] on button "11" at bounding box center [395, 229] width 31 height 31
click at [467, 508] on button "Arrange Repair" at bounding box center [457, 493] width 121 height 30
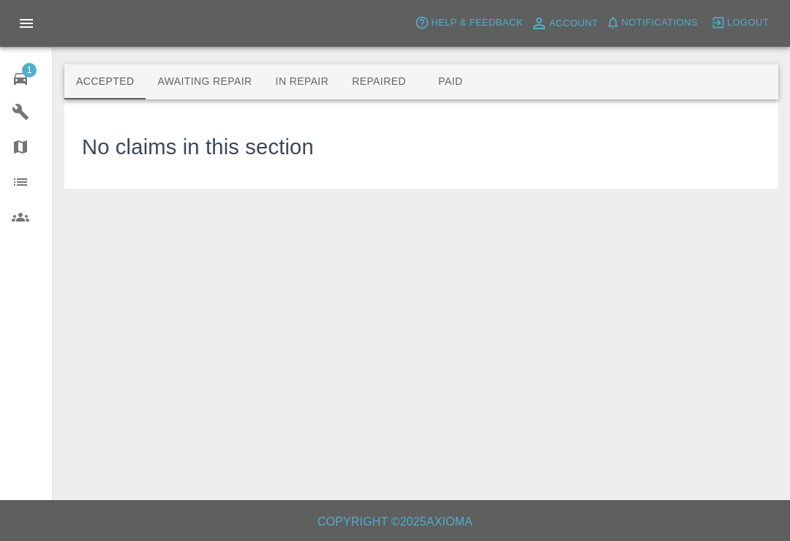
click at [179, 76] on button "Awaiting Repair" at bounding box center [205, 81] width 118 height 35
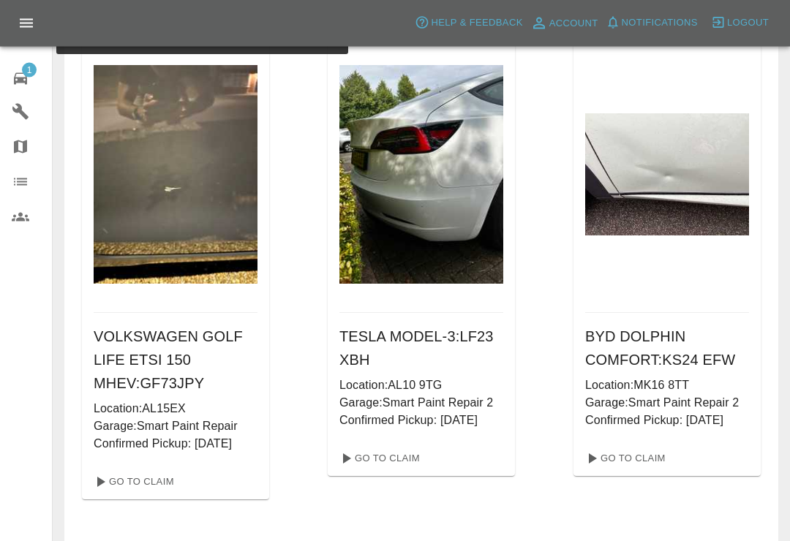
scroll to position [87, 0]
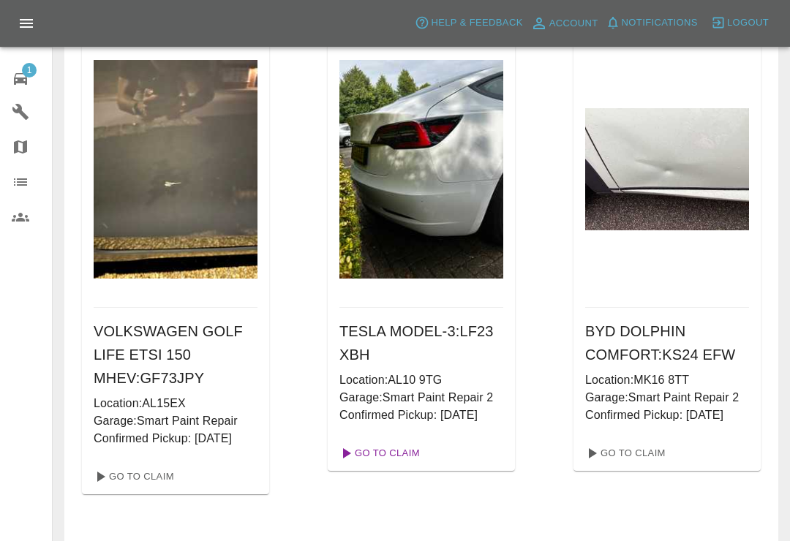
click at [397, 453] on link "Go To Claim" at bounding box center [379, 453] width 90 height 23
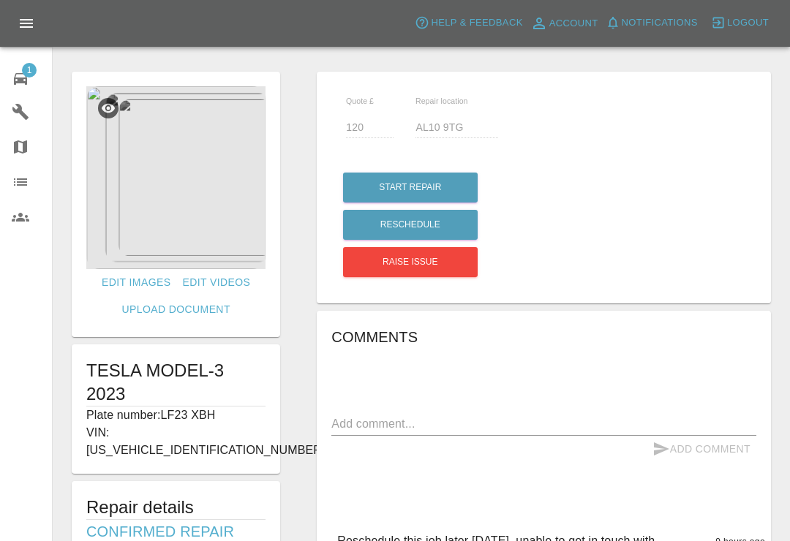
click at [399, 429] on textarea at bounding box center [543, 424] width 425 height 17
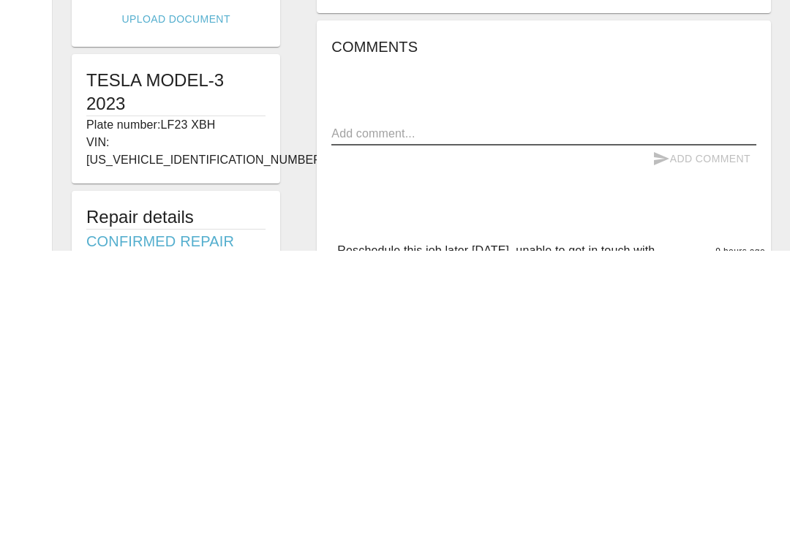
type textarea "H"
type textarea "I will call this customer [DATE], I will see if I can get it done."
click at [719, 436] on button "Add Comment" at bounding box center [702, 449] width 110 height 27
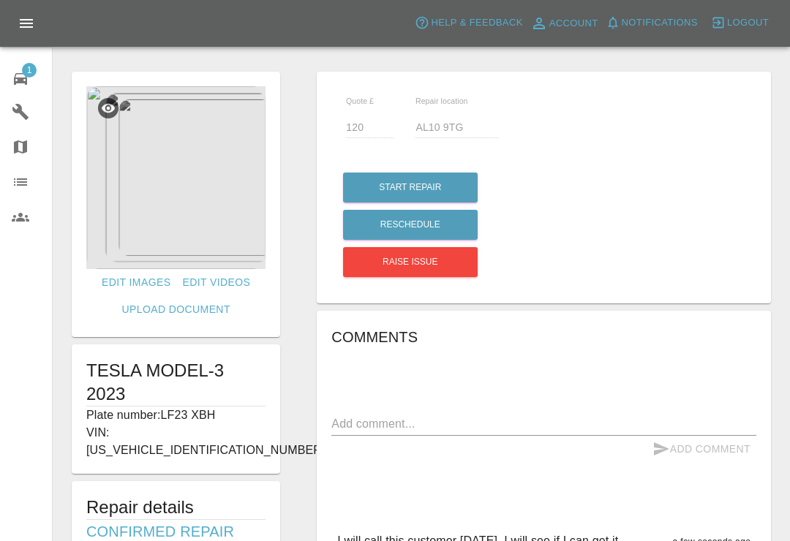
click at [20, 64] on link "1 Repair home" at bounding box center [26, 76] width 52 height 35
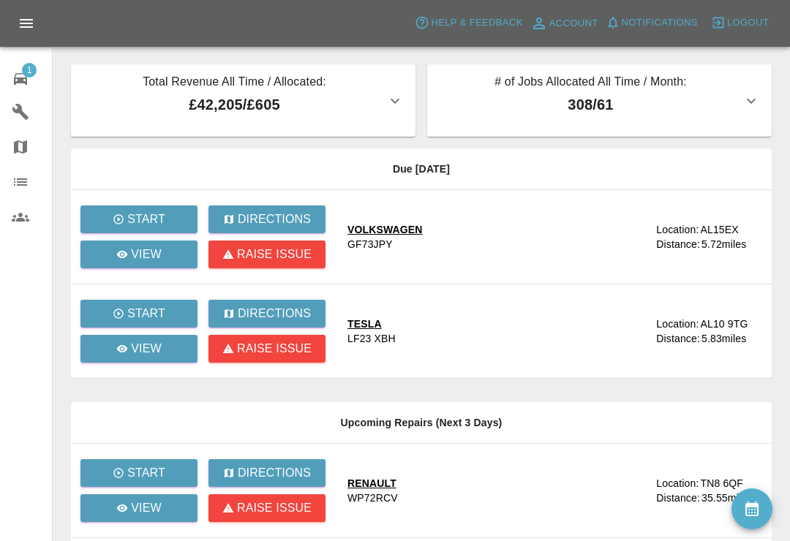
click at [24, 60] on link "1 Repair home" at bounding box center [26, 76] width 52 height 35
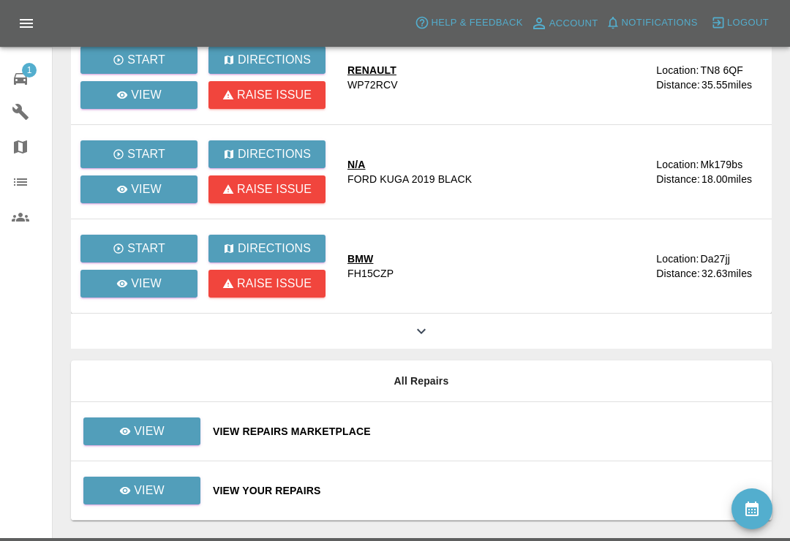
scroll to position [429, 0]
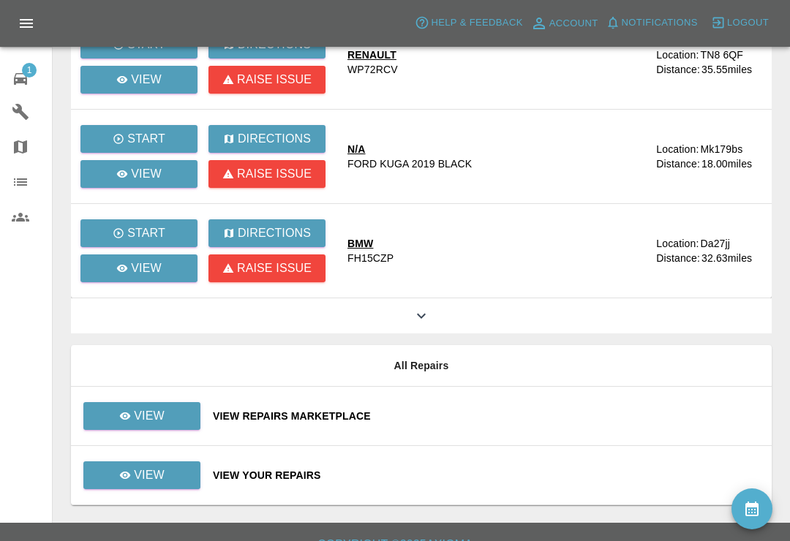
click at [468, 476] on div "View Your Repairs" at bounding box center [486, 475] width 547 height 15
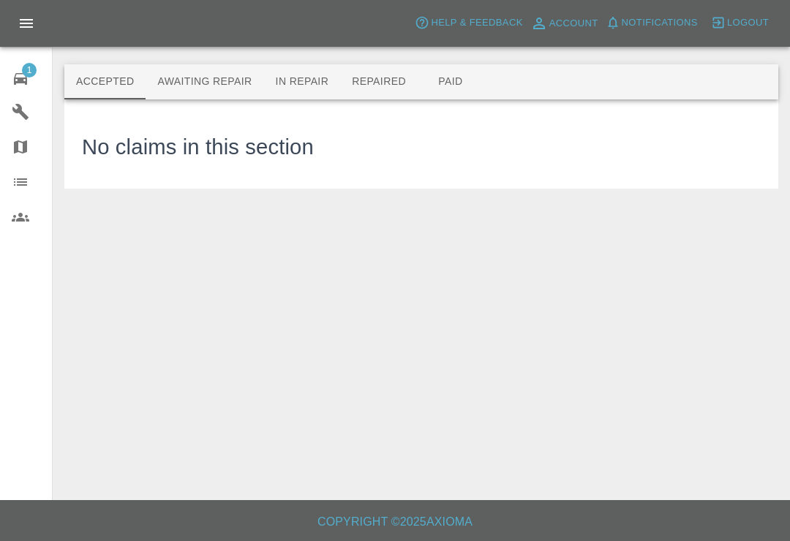
click at [234, 71] on button "Awaiting Repair" at bounding box center [205, 81] width 118 height 35
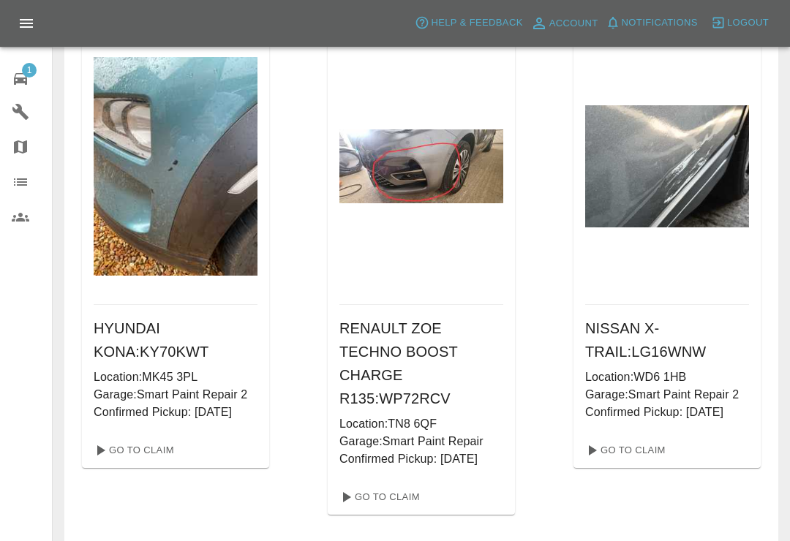
scroll to position [617, 0]
